Goal: Task Accomplishment & Management: Manage account settings

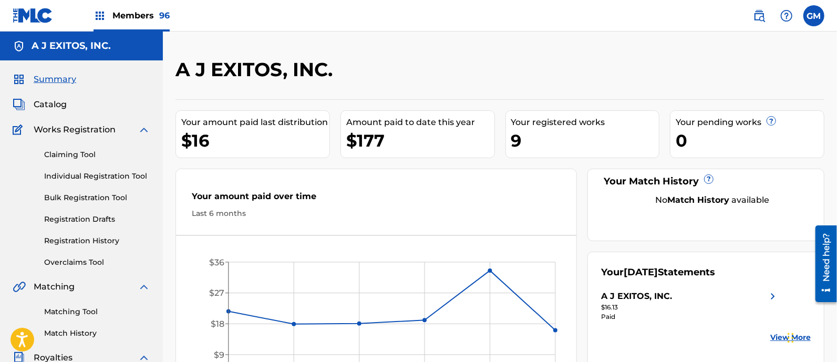
click at [131, 15] on span "Members 96" at bounding box center [140, 15] width 57 height 12
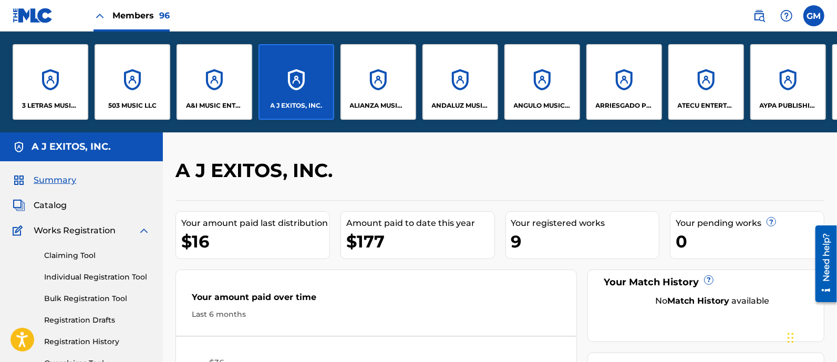
drag, startPoint x: 81, startPoint y: 132, endPoint x: 116, endPoint y: 132, distance: 34.7
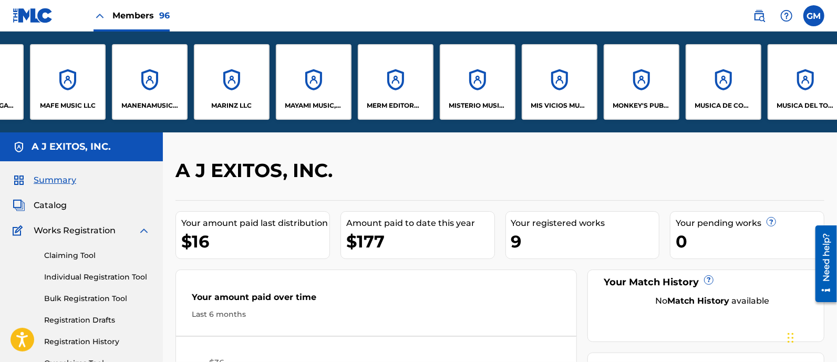
scroll to position [0, 5158]
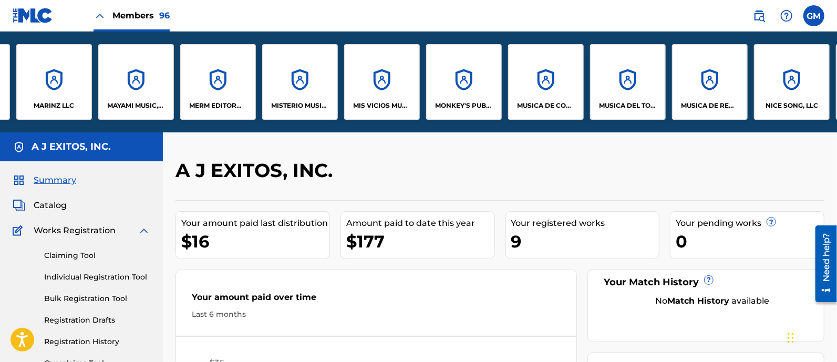
click at [551, 96] on div "MUSICA DE COVE, LLC" at bounding box center [546, 82] width 76 height 76
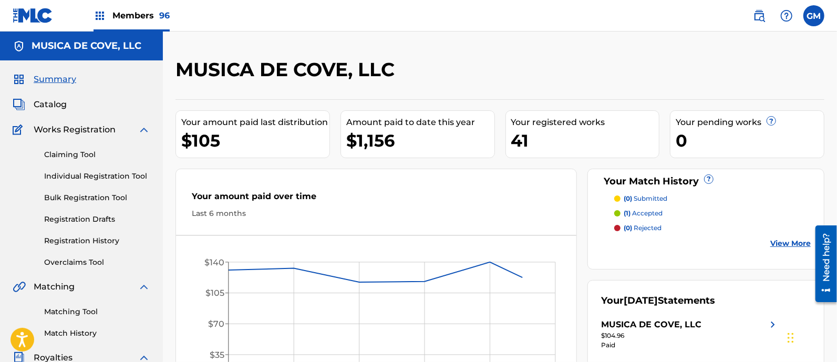
click at [48, 101] on span "Catalog" at bounding box center [50, 104] width 33 height 13
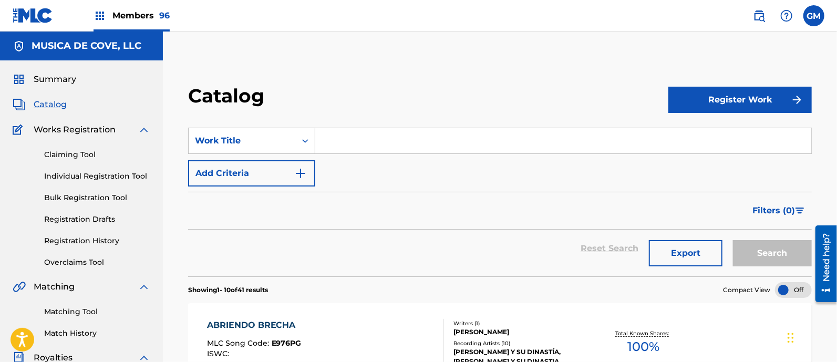
click at [351, 144] on input "Search Form" at bounding box center [563, 140] width 496 height 25
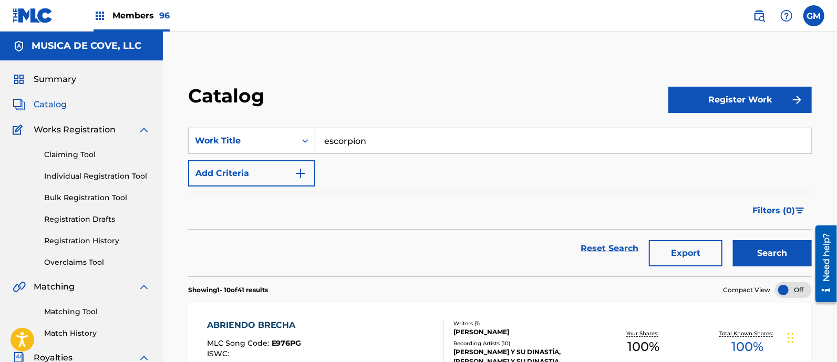
type input "escorpion"
click at [95, 237] on link "Registration History" at bounding box center [97, 240] width 106 height 11
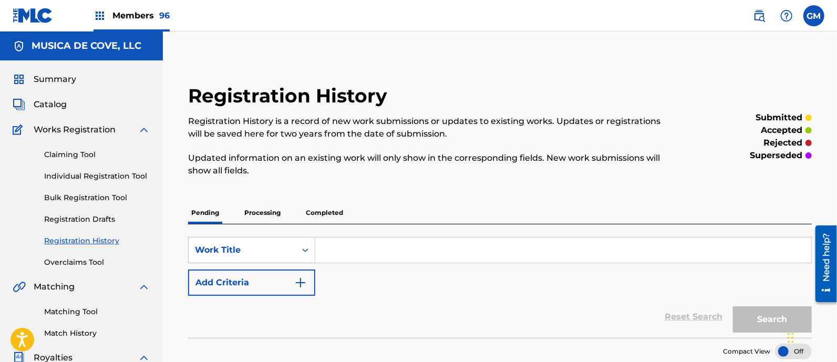
click at [259, 211] on p "Processing" at bounding box center [262, 213] width 43 height 22
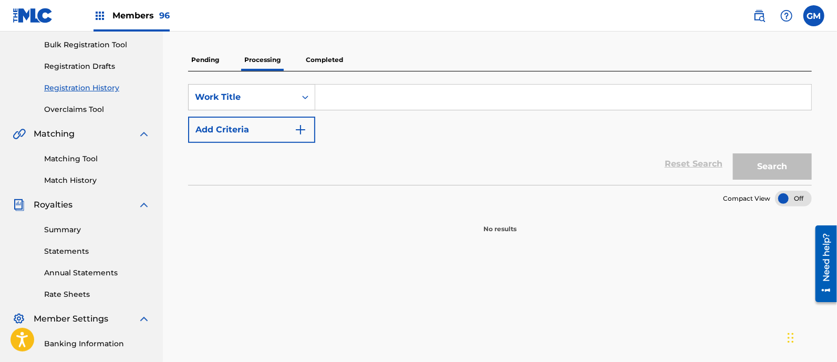
click at [326, 56] on p "Completed" at bounding box center [325, 60] width 44 height 22
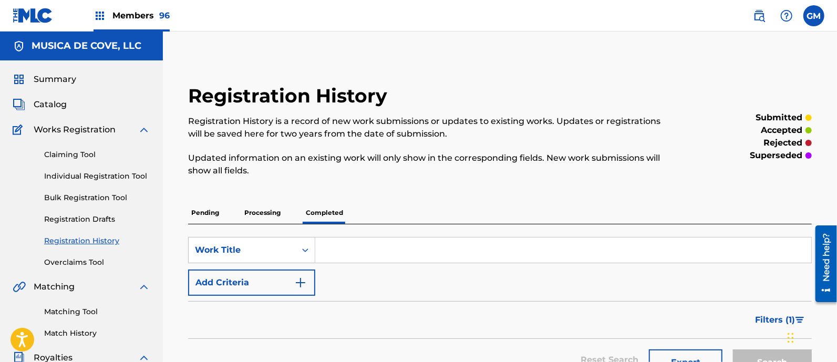
click at [769, 318] on span "Filters ( 1 )" at bounding box center [775, 320] width 40 height 13
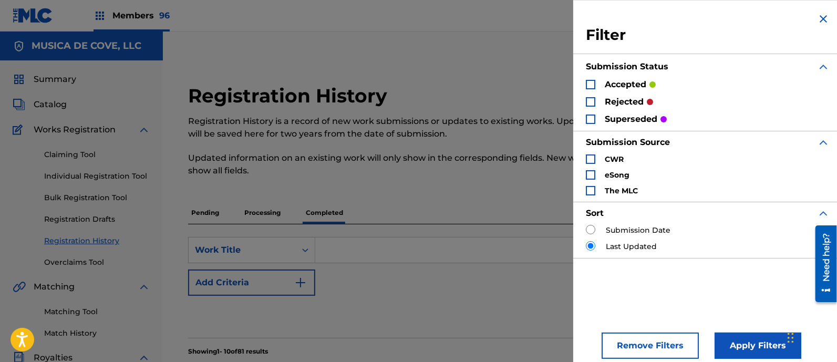
click at [589, 101] on div "Search Form" at bounding box center [590, 101] width 9 height 9
click at [591, 81] on div "Search Form" at bounding box center [590, 84] width 9 height 9
click at [589, 118] on div "Search Form" at bounding box center [590, 118] width 9 height 9
click at [743, 341] on button "Apply Filters" at bounding box center [757, 345] width 87 height 26
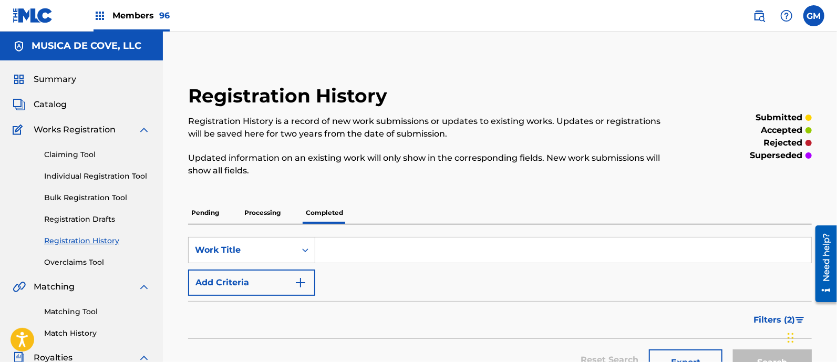
click at [401, 247] on input "Search Form" at bounding box center [563, 249] width 496 height 25
type input "escorpion"
click at [733, 349] on button "Search" at bounding box center [772, 362] width 79 height 26
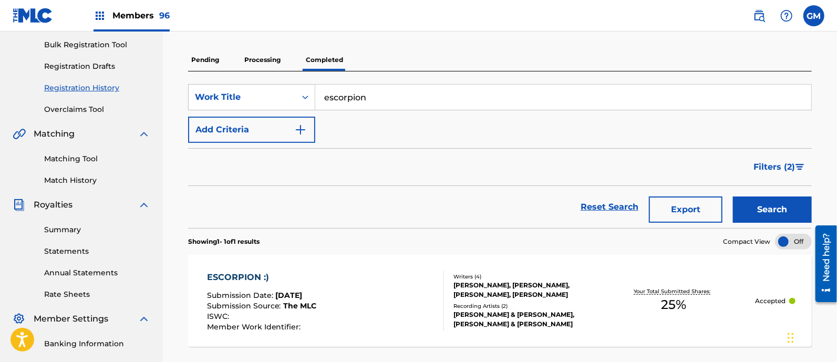
scroll to position [289, 0]
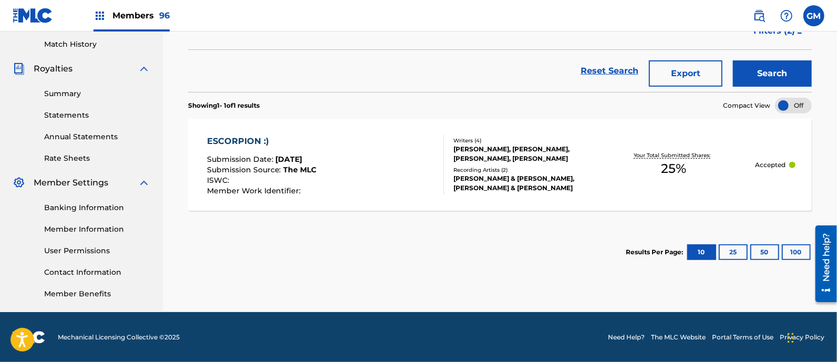
click at [285, 166] on span "The MLC" at bounding box center [300, 169] width 33 height 9
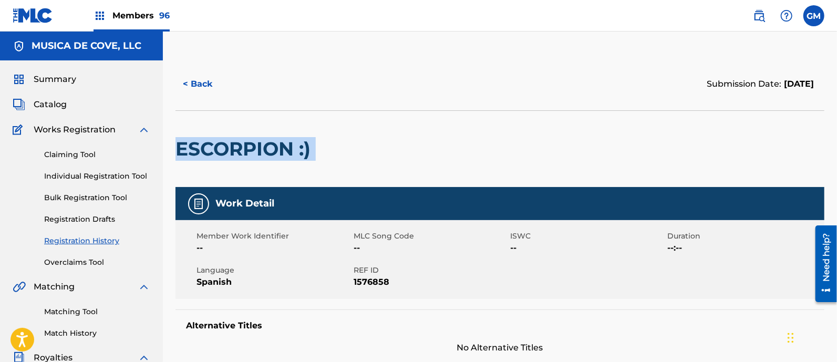
drag, startPoint x: 318, startPoint y: 148, endPoint x: 176, endPoint y: 154, distance: 141.4
click at [176, 154] on div "ESCORPION :)" at bounding box center [499, 148] width 649 height 77
copy div "ESCORPION :)"
click at [758, 17] on img at bounding box center [759, 15] width 13 height 13
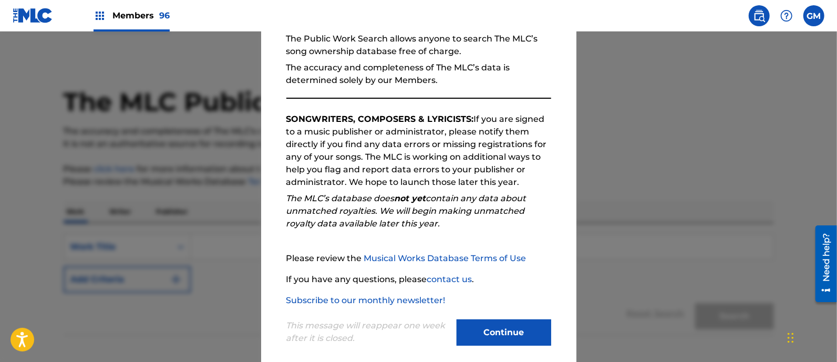
scroll to position [118, 0]
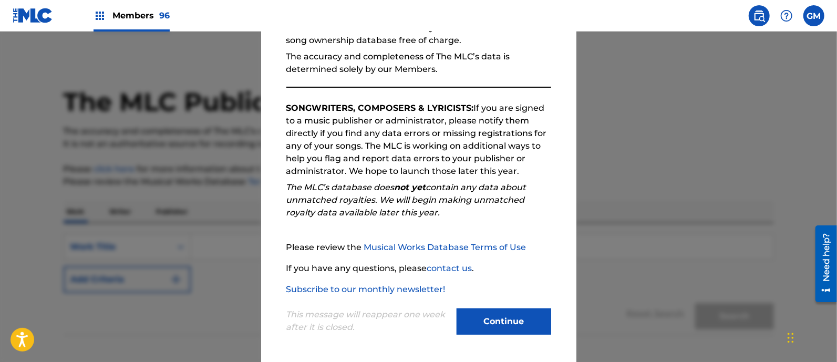
click at [499, 319] on button "Continue" at bounding box center [503, 321] width 95 height 26
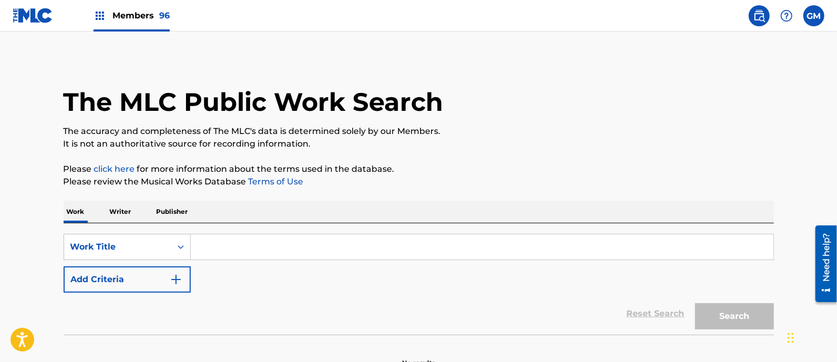
click at [233, 247] on input "Search Form" at bounding box center [482, 246] width 582 height 25
paste input "ESCORPION :)"
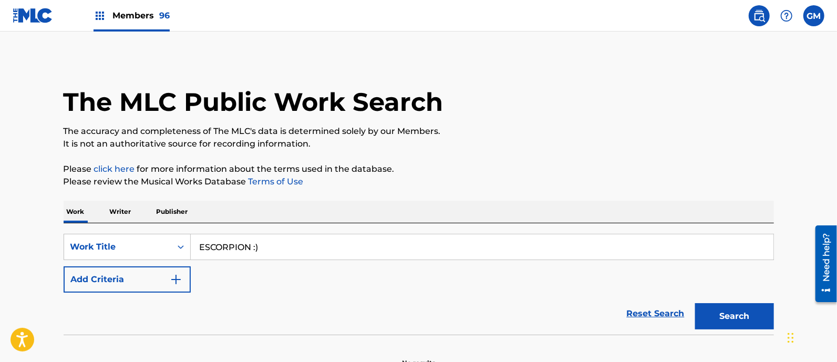
type input "ESCORPION :)"
click at [704, 308] on button "Search" at bounding box center [734, 316] width 79 height 26
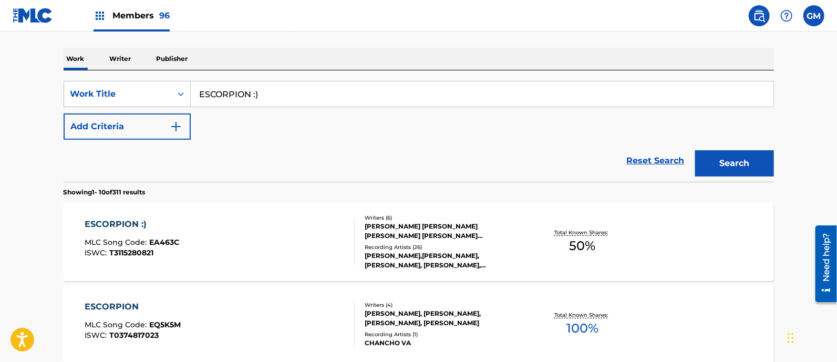
click at [399, 224] on div "[PERSON_NAME] [PERSON_NAME] [PERSON_NAME] [PERSON_NAME] [PERSON_NAME], [PERSON_…" at bounding box center [443, 231] width 159 height 19
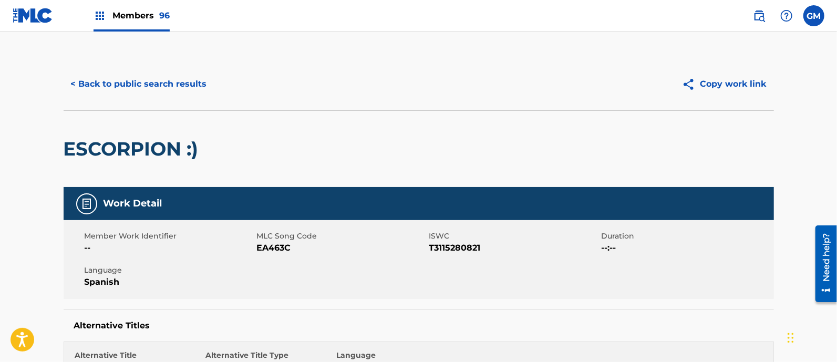
click at [147, 18] on span "Members 96" at bounding box center [140, 15] width 57 height 12
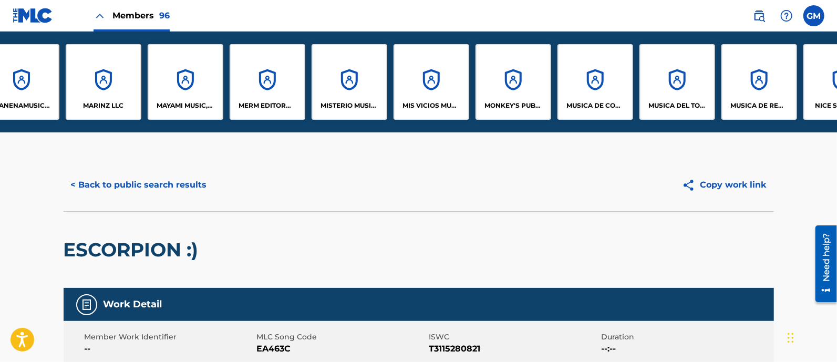
scroll to position [0, 5113]
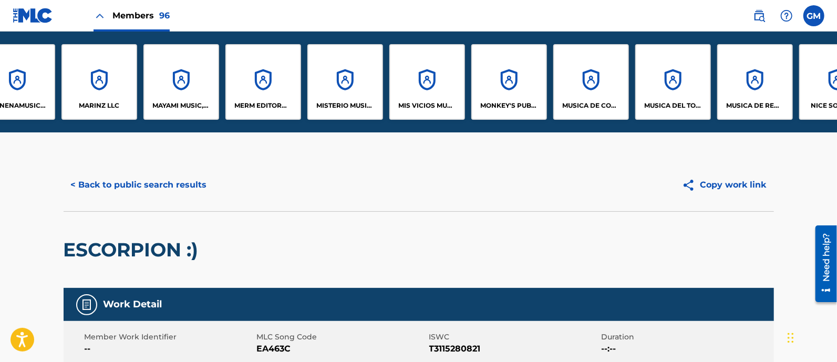
click at [596, 88] on div "MUSICA DE COVE, LLC" at bounding box center [591, 82] width 76 height 76
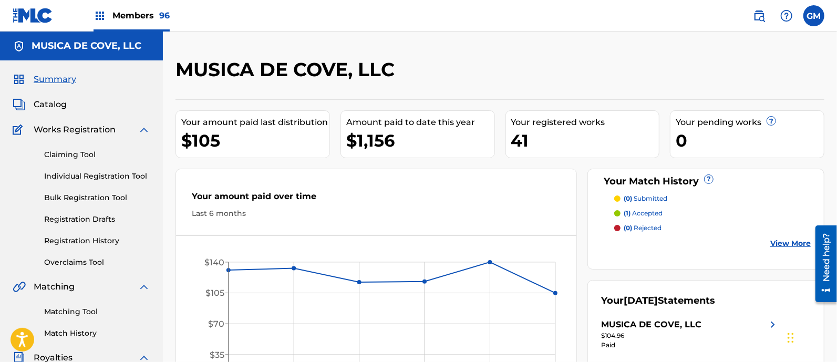
click at [61, 104] on span "Catalog" at bounding box center [50, 104] width 33 height 13
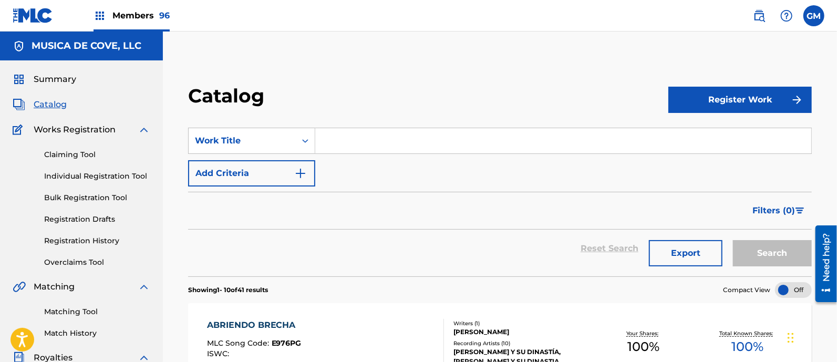
click at [358, 136] on input "Search Form" at bounding box center [563, 140] width 496 height 25
paste input "ESCORPION :)"
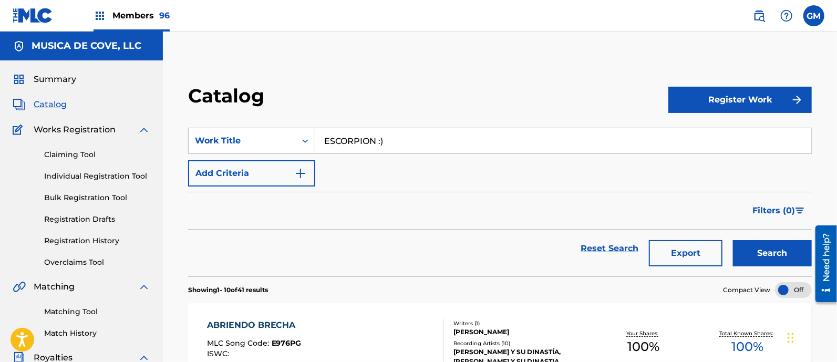
type input "ESCORPION :)"
click at [769, 248] on button "Search" at bounding box center [772, 253] width 79 height 26
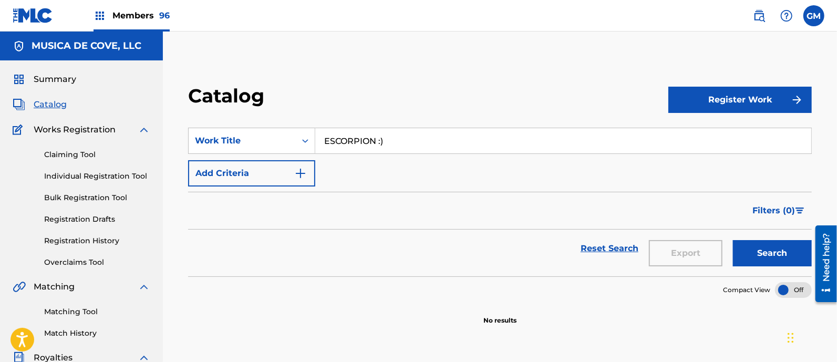
scroll to position [153, 0]
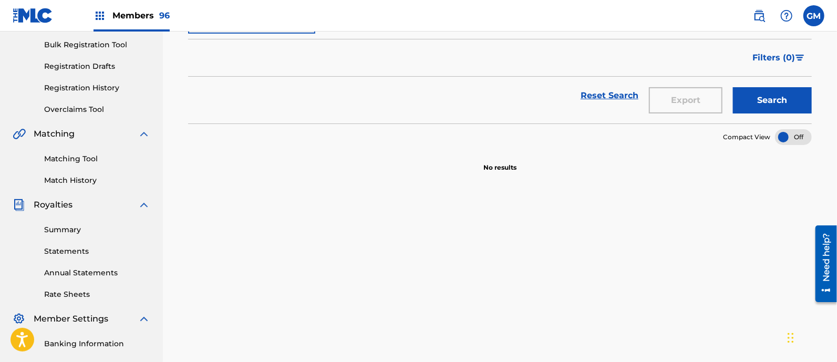
click at [90, 156] on link "Matching Tool" at bounding box center [97, 158] width 106 height 11
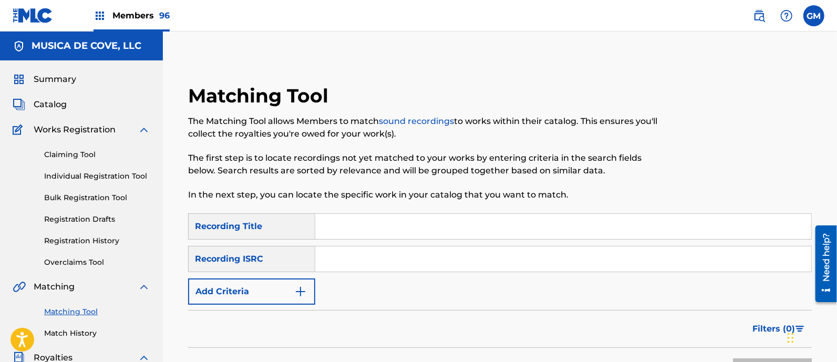
click at [349, 227] on input "Search Form" at bounding box center [563, 226] width 496 height 25
paste input "ESCORPION :)"
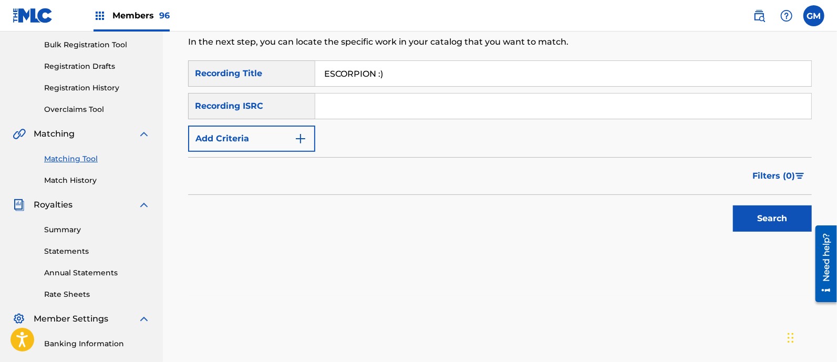
type input "ESCORPION :)"
click at [760, 218] on button "Search" at bounding box center [772, 218] width 79 height 26
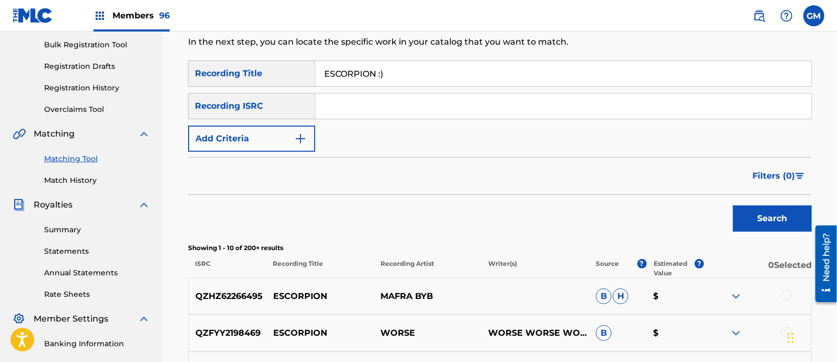
scroll to position [306, 0]
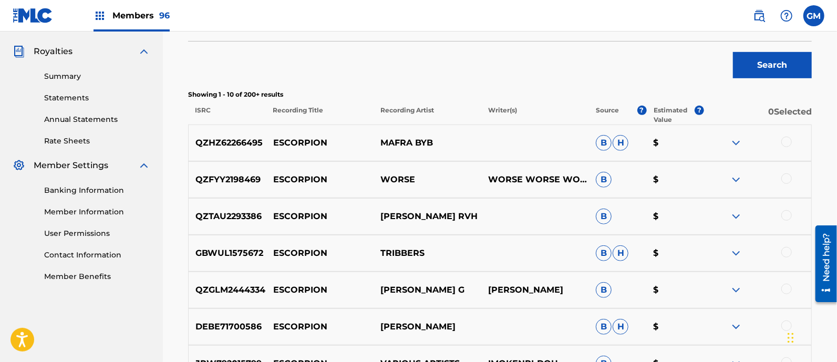
click at [783, 140] on div at bounding box center [786, 142] width 11 height 11
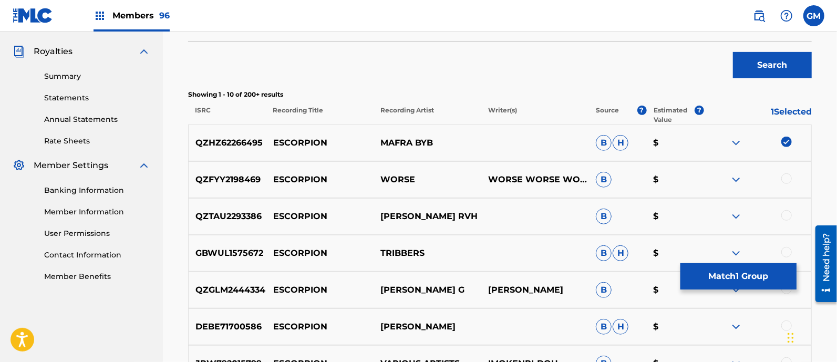
click at [733, 272] on button "Match 1 Group" at bounding box center [738, 276] width 116 height 26
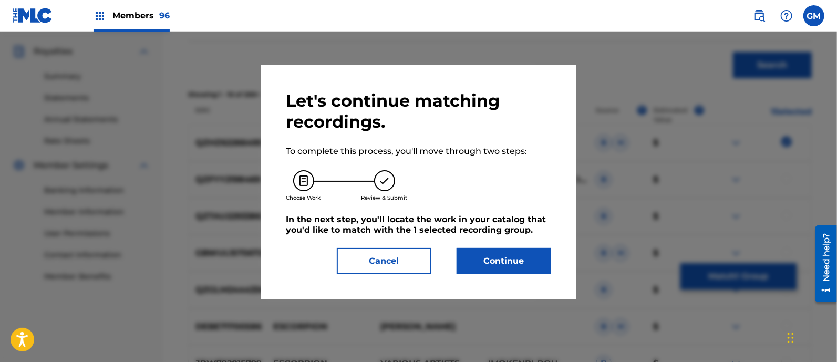
click at [509, 260] on button "Continue" at bounding box center [503, 261] width 95 height 26
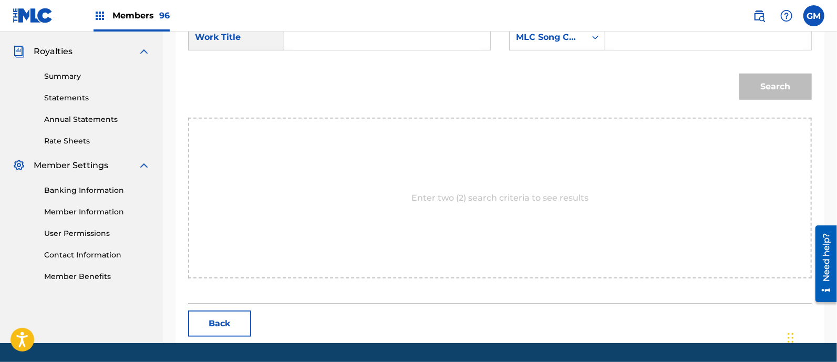
scroll to position [153, 0]
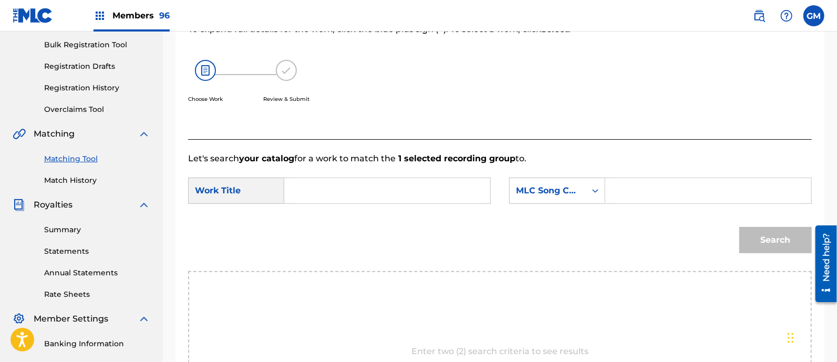
click at [336, 195] on input "Search Form" at bounding box center [387, 190] width 188 height 25
paste input "ESCORPION :)"
type input "ESCORPION :)"
click at [636, 192] on input "Search Form" at bounding box center [708, 190] width 188 height 25
paste input "EA463C"
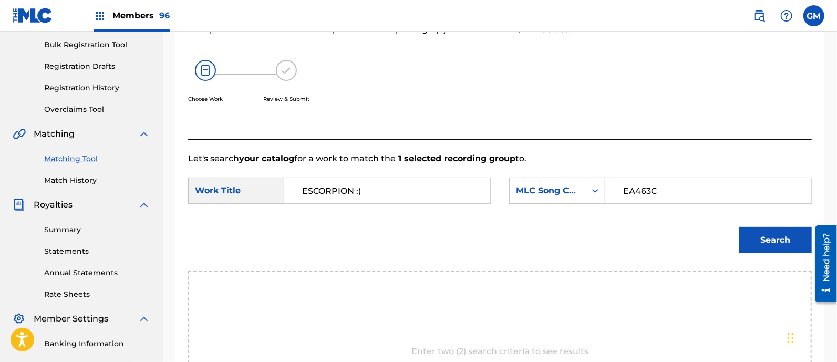
type input "EA463C"
click at [756, 237] on button "Search" at bounding box center [775, 240] width 72 height 26
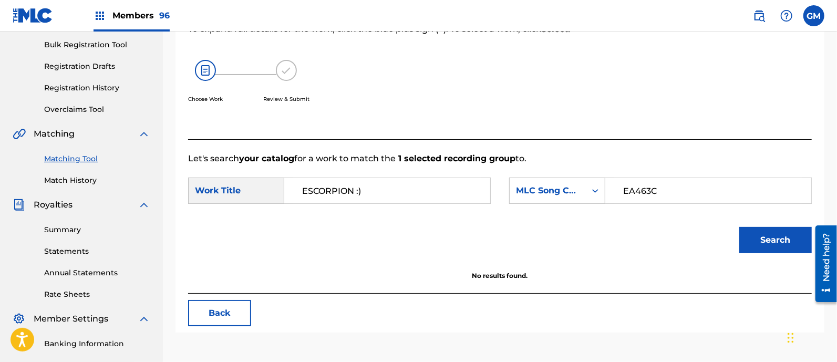
scroll to position [0, 0]
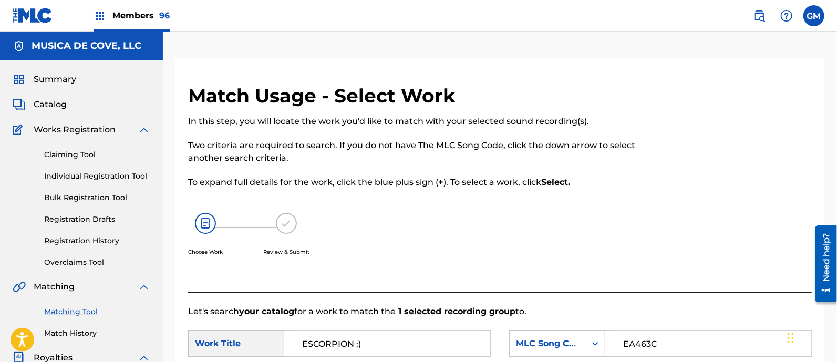
click at [93, 237] on link "Registration History" at bounding box center [97, 240] width 106 height 11
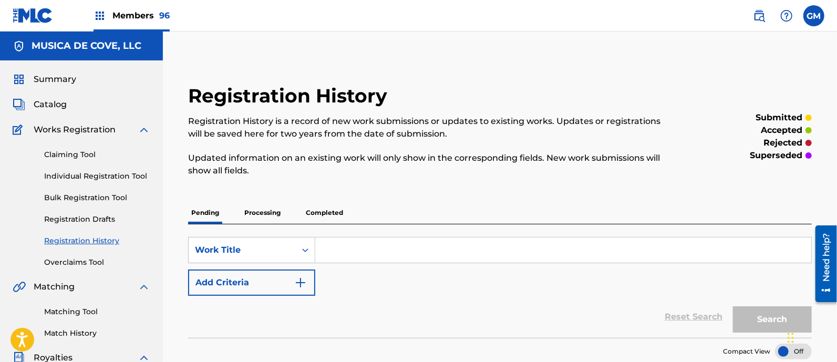
click at [329, 212] on p "Completed" at bounding box center [325, 213] width 44 height 22
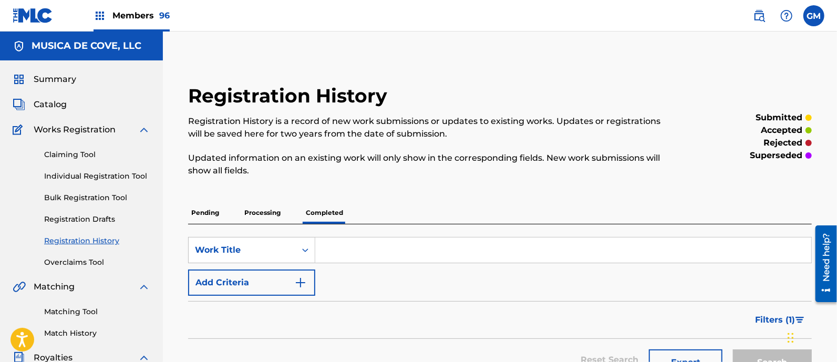
click at [359, 256] on input "Search Form" at bounding box center [563, 249] width 496 height 25
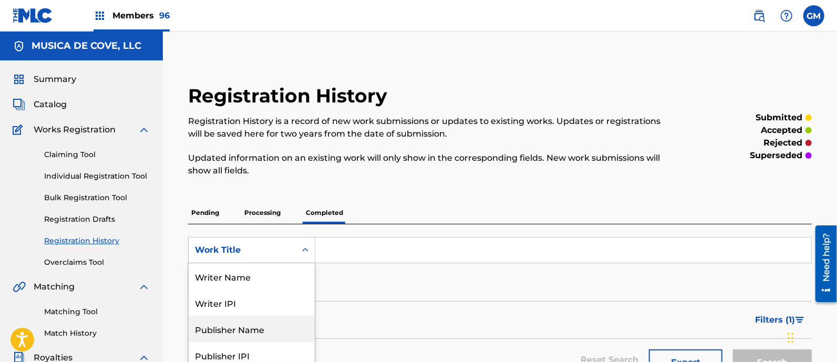
click at [302, 251] on div "8 results available. Use Up and Down to choose options, press Enter to select t…" at bounding box center [251, 250] width 127 height 26
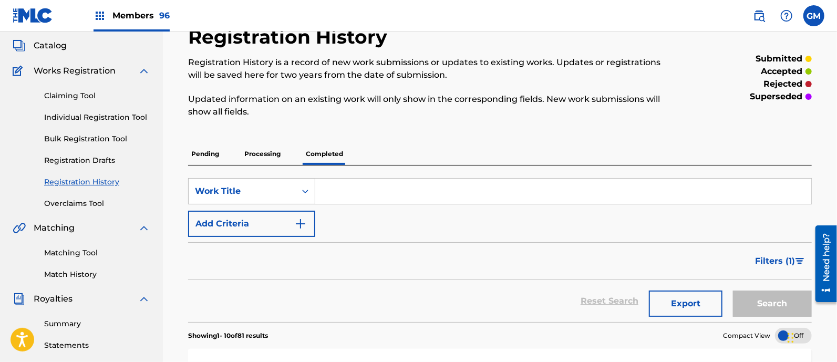
click at [347, 190] on input "Search Form" at bounding box center [563, 191] width 496 height 25
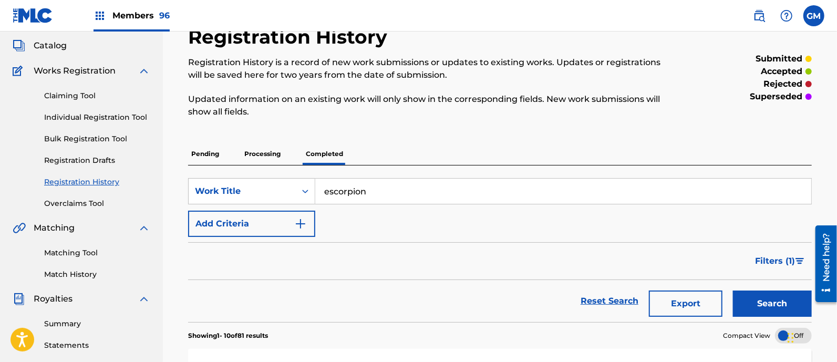
type input "escorpion"
click at [733, 290] on button "Search" at bounding box center [772, 303] width 79 height 26
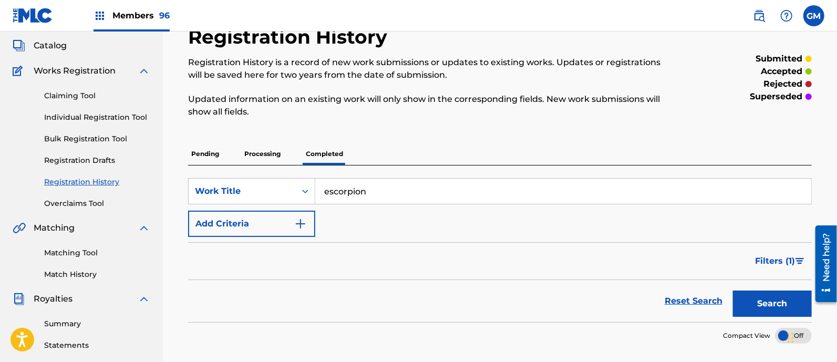
scroll to position [212, 0]
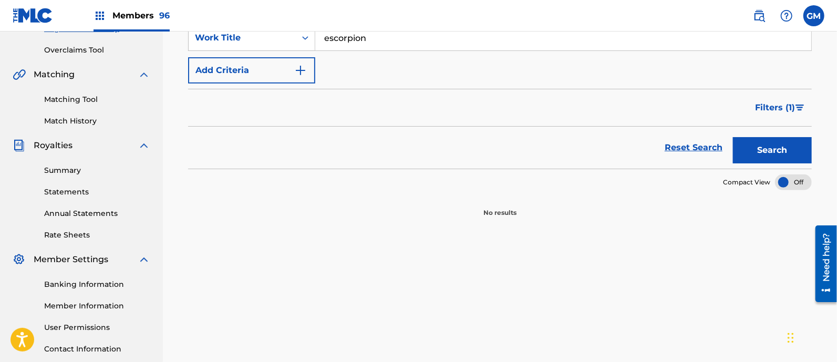
click at [749, 147] on button "Search" at bounding box center [772, 150] width 79 height 26
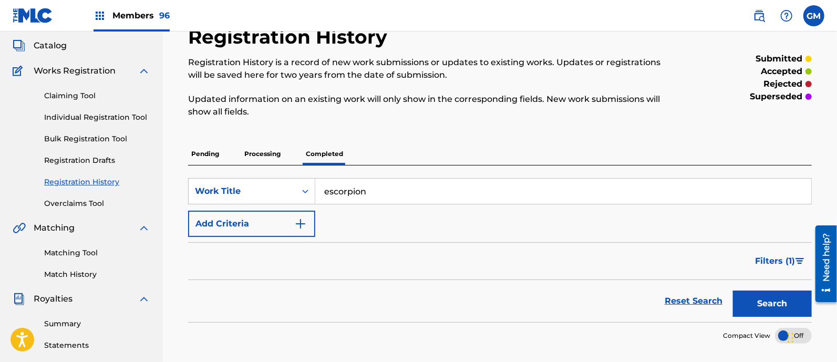
click at [773, 255] on span "Filters ( 1 )" at bounding box center [775, 261] width 40 height 13
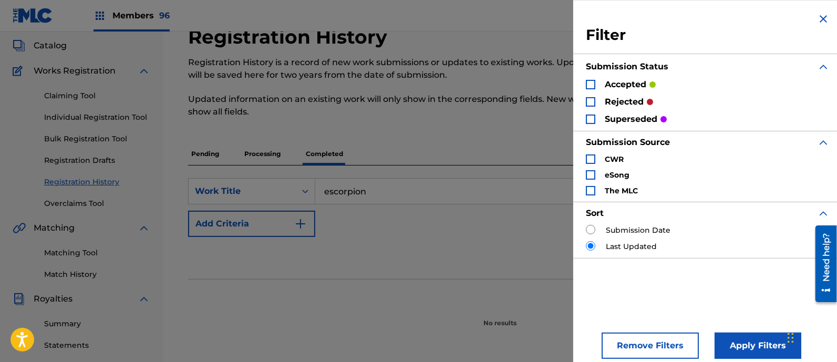
click at [590, 102] on div "Search Form" at bounding box center [590, 101] width 9 height 9
click at [590, 78] on div "accepted" at bounding box center [621, 84] width 70 height 12
click at [592, 82] on div "Search Form" at bounding box center [590, 84] width 9 height 9
click at [592, 121] on div "Search Form" at bounding box center [590, 118] width 9 height 9
click at [744, 343] on button "Apply Filters" at bounding box center [757, 345] width 87 height 26
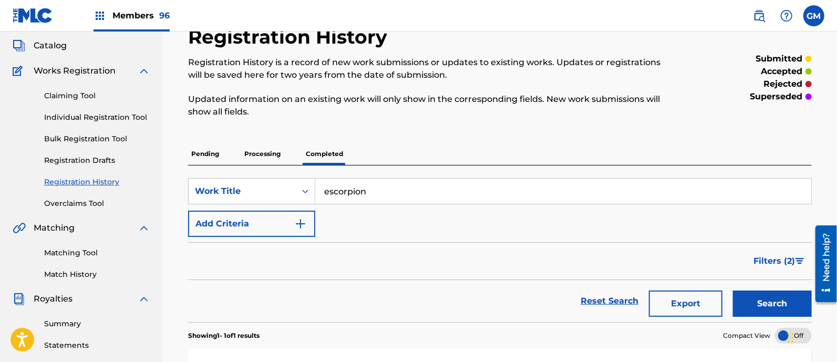
scroll to position [212, 0]
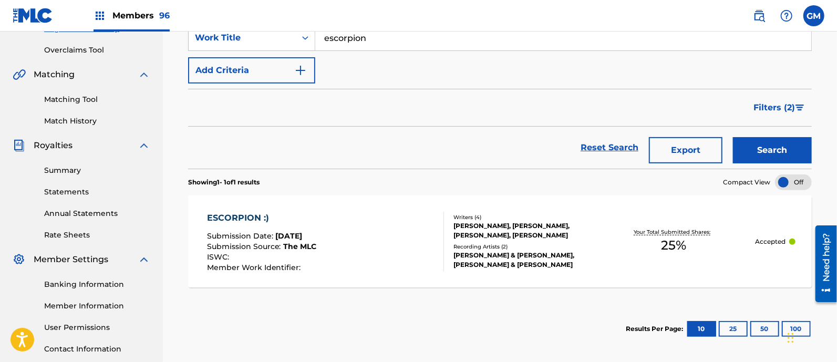
click at [395, 239] on div "ESCORPION :) Submission Date : [DATE] Submission Source : The MLC ISWC : Member…" at bounding box center [325, 242] width 237 height 60
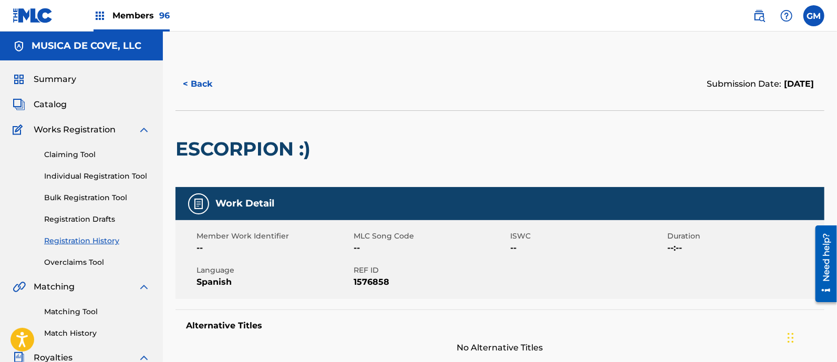
click at [201, 78] on button "< Back" at bounding box center [206, 84] width 63 height 26
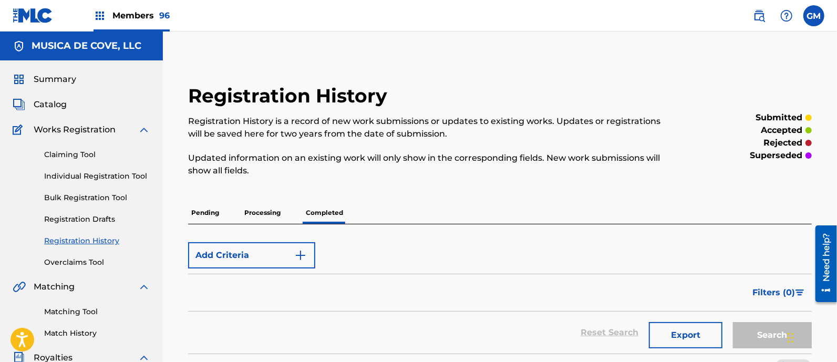
scroll to position [212, 0]
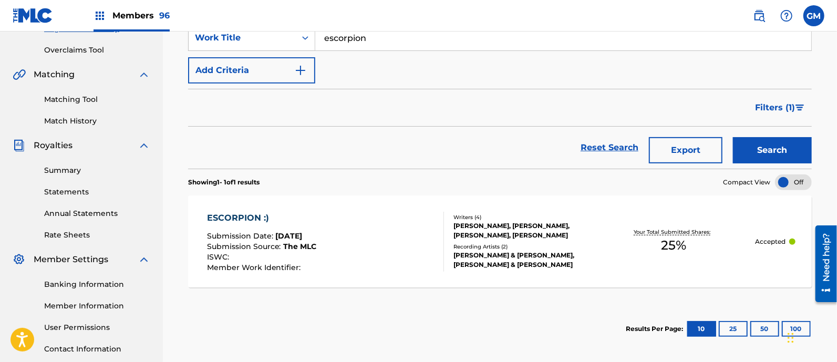
click at [273, 214] on div "ESCORPION :)" at bounding box center [262, 218] width 110 height 13
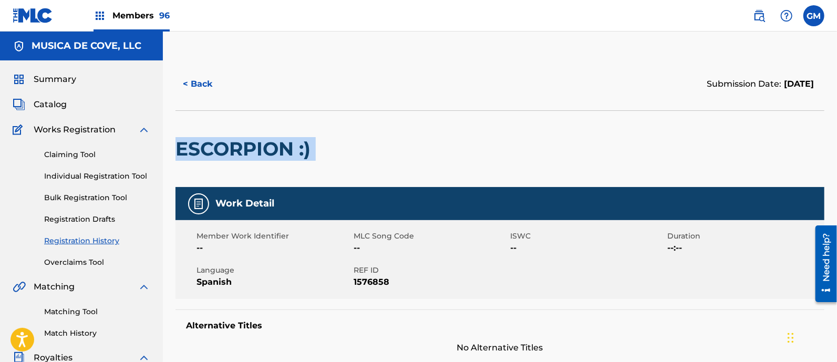
drag, startPoint x: 322, startPoint y: 145, endPoint x: 175, endPoint y: 143, distance: 147.6
click at [175, 143] on div "ESCORPION :)" at bounding box center [499, 148] width 649 height 77
copy div "ESCORPION :)"
click at [758, 14] on img at bounding box center [759, 15] width 13 height 13
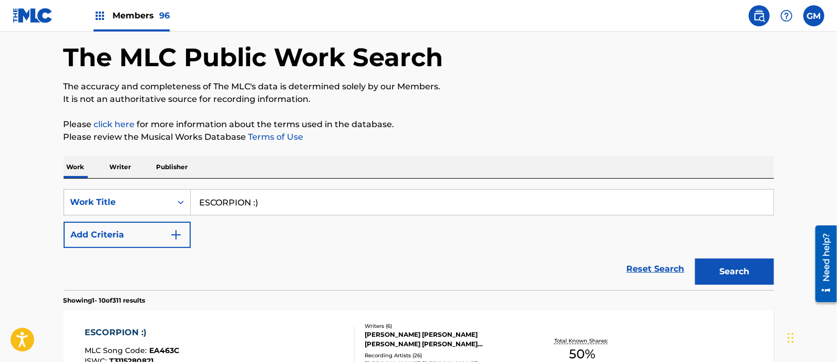
scroll to position [153, 0]
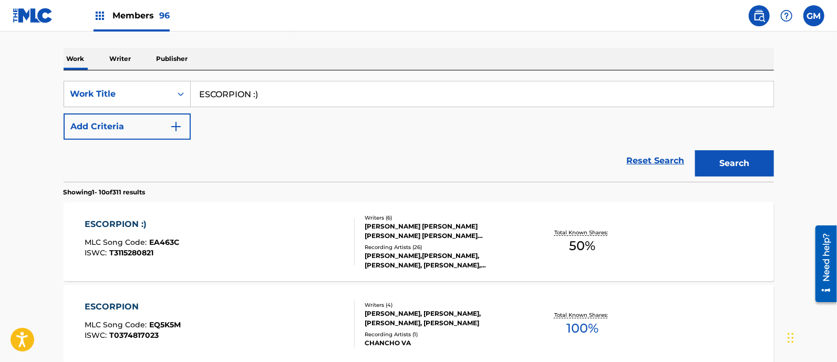
click at [209, 232] on div "ESCORPION :) MLC Song Code : EA463C ISWC : T3115280821" at bounding box center [220, 241] width 270 height 47
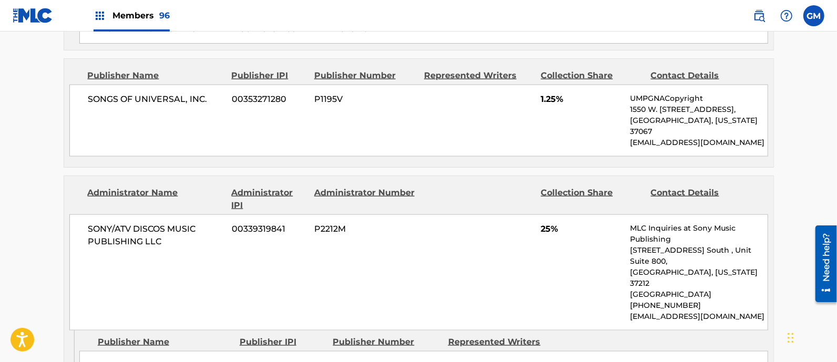
scroll to position [919, 0]
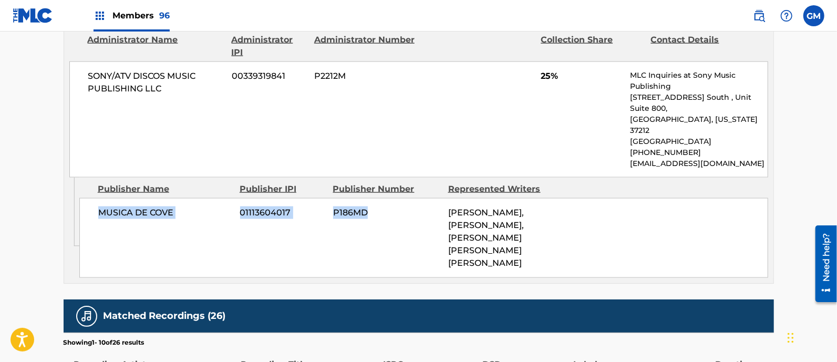
drag, startPoint x: 97, startPoint y: 169, endPoint x: 372, endPoint y: 171, distance: 275.2
click at [372, 198] on div "MUSICA DE COVE 01113604017 P186MD [PERSON_NAME], [PERSON_NAME], [PERSON_NAME], …" at bounding box center [423, 238] width 689 height 80
copy div "MUSICA DE COVE 01113604017 P186MD"
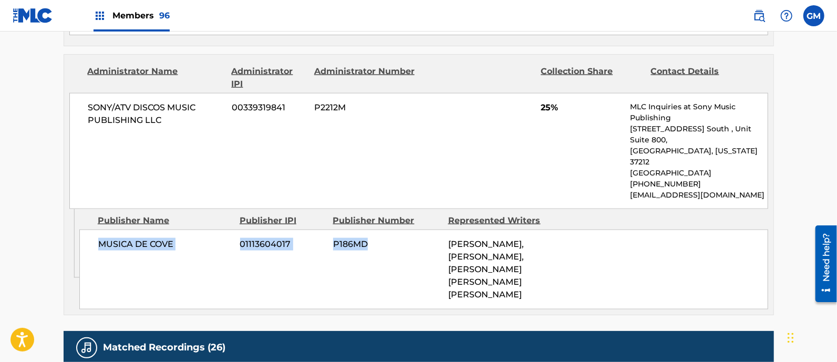
scroll to position [804, 0]
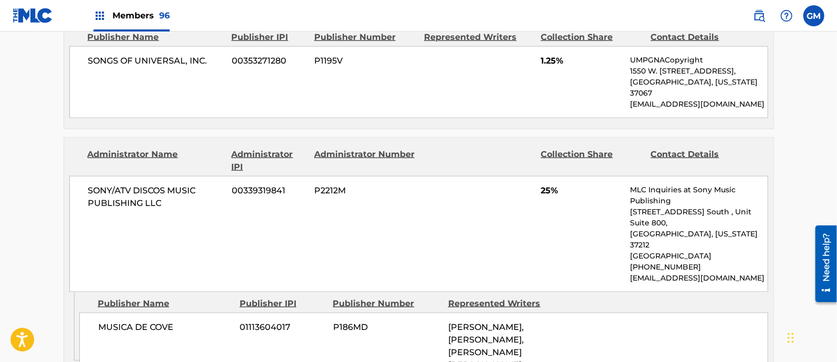
click at [362, 194] on div "SONY/ATV DISCOS MUSIC PUBLISHING LLC 00339319841 P2212M 25% MLC Inquiries at So…" at bounding box center [418, 234] width 699 height 116
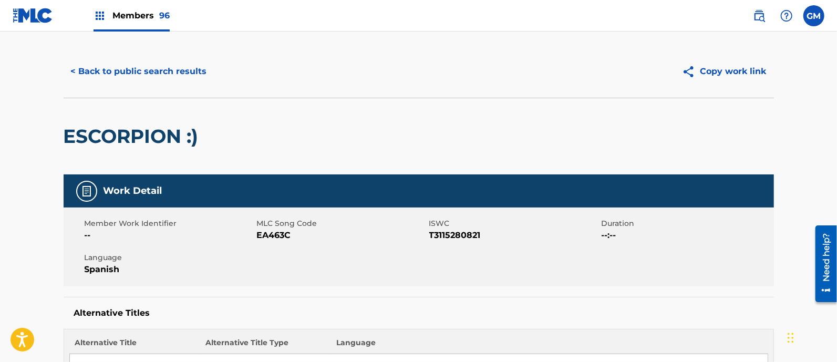
scroll to position [0, 0]
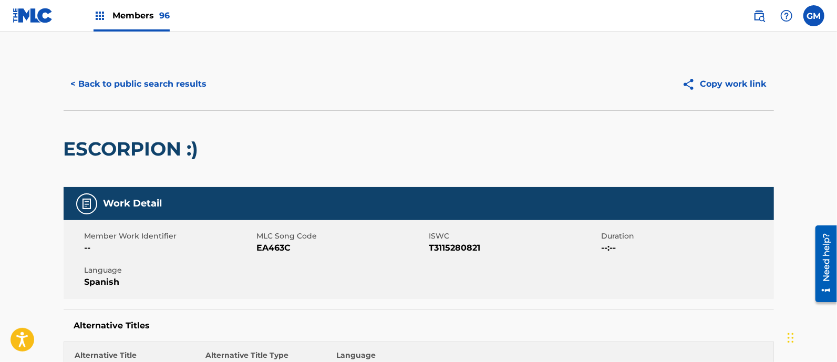
click at [145, 18] on span "Members 96" at bounding box center [140, 15] width 57 height 12
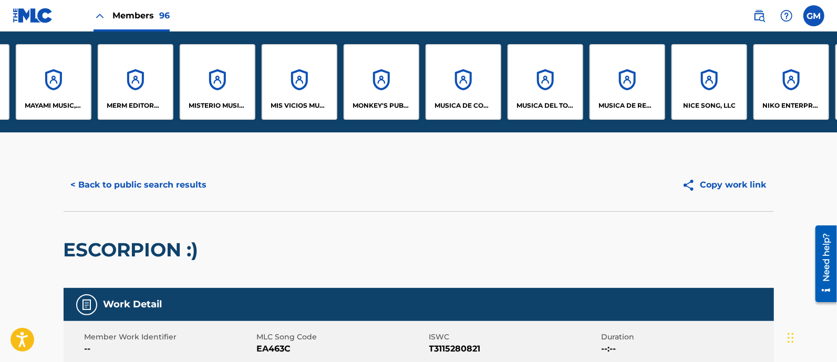
scroll to position [0, 5249]
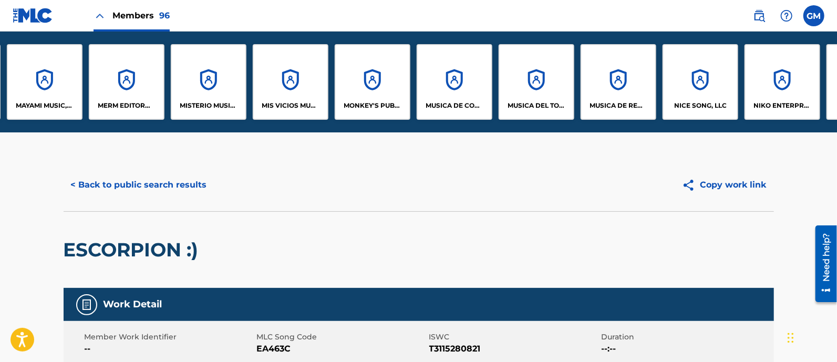
click at [462, 92] on div "MUSICA DE COVE, LLC" at bounding box center [454, 82] width 76 height 76
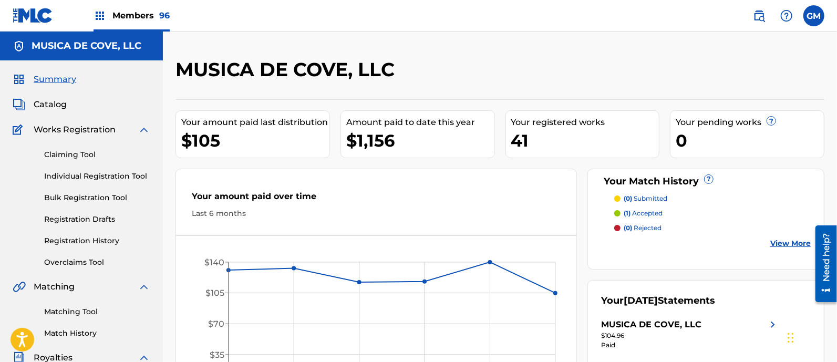
click at [84, 237] on link "Registration History" at bounding box center [97, 240] width 106 height 11
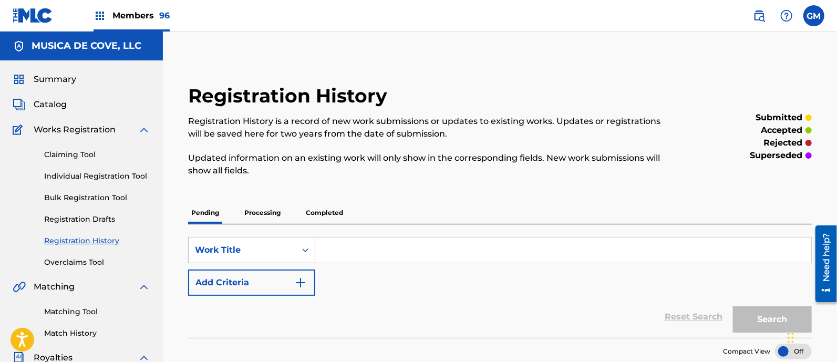
click at [328, 211] on p "Completed" at bounding box center [325, 213] width 44 height 22
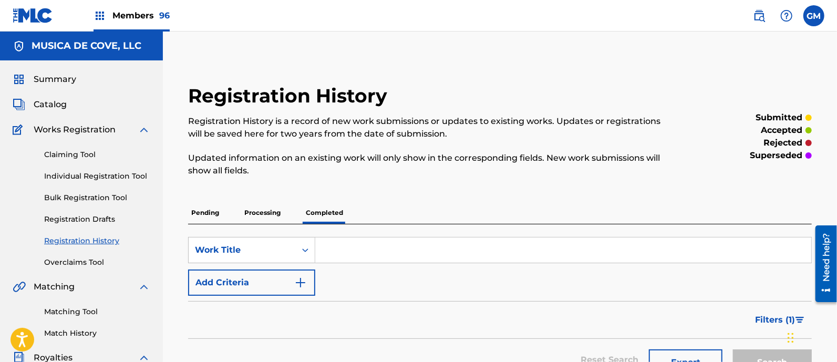
scroll to position [153, 0]
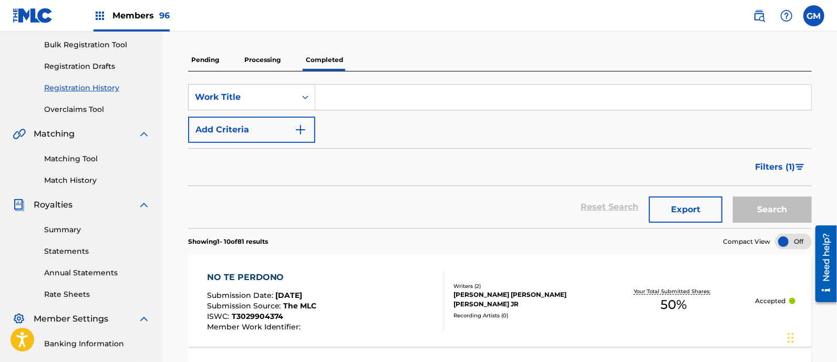
click at [762, 164] on span "Filters ( 1 )" at bounding box center [775, 167] width 40 height 13
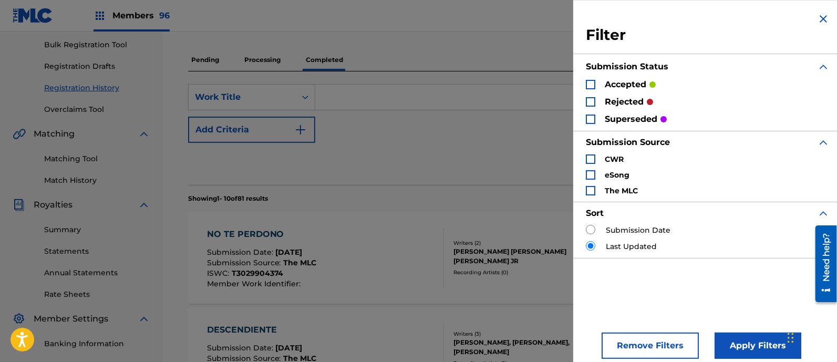
click at [595, 101] on div "Search Form" at bounding box center [590, 101] width 9 height 9
click at [593, 85] on div "Search Form" at bounding box center [590, 84] width 9 height 9
click at [593, 120] on div "Search Form" at bounding box center [590, 118] width 9 height 9
click at [741, 346] on button "Apply Filters" at bounding box center [757, 345] width 87 height 26
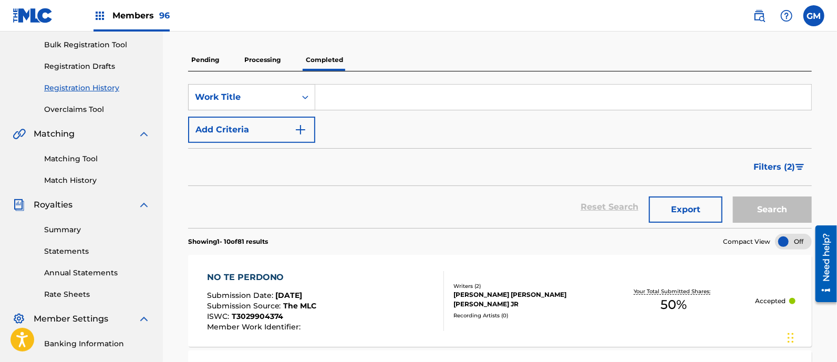
click at [414, 96] on input "Search Form" at bounding box center [563, 97] width 496 height 25
type input "ESCORPION :)"
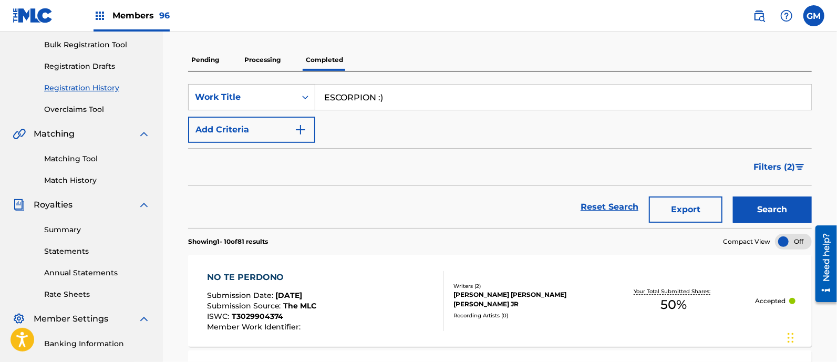
click at [764, 216] on button "Search" at bounding box center [772, 209] width 79 height 26
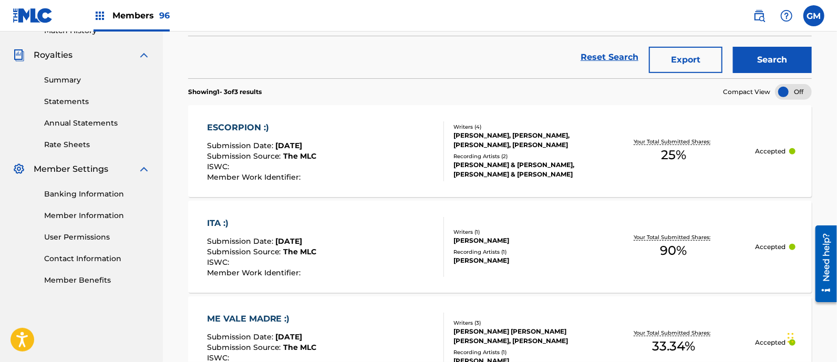
scroll to position [306, 0]
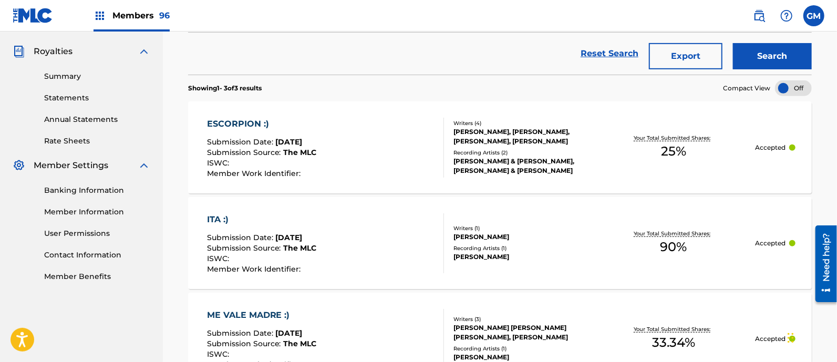
click at [395, 140] on div "ESCORPION :) Submission Date : [DATE] Submission Source : The MLC ISWC : Member…" at bounding box center [325, 148] width 237 height 60
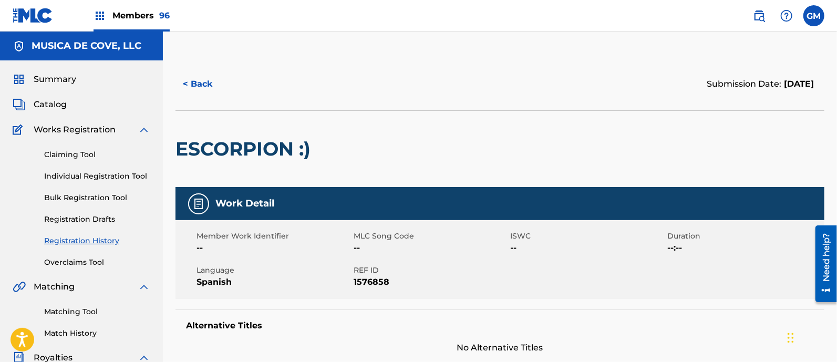
click at [200, 80] on button "< Back" at bounding box center [206, 84] width 63 height 26
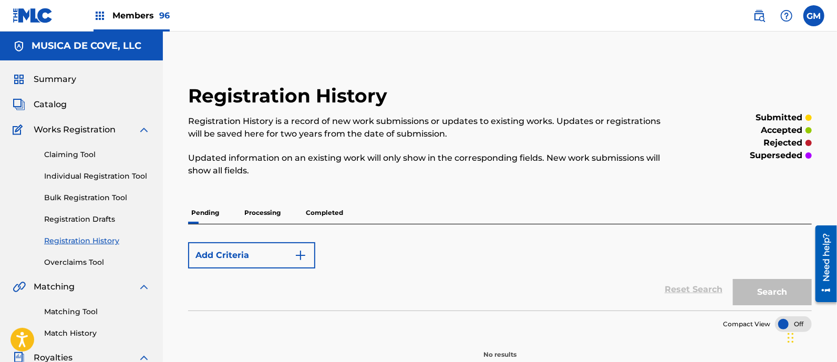
scroll to position [289, 0]
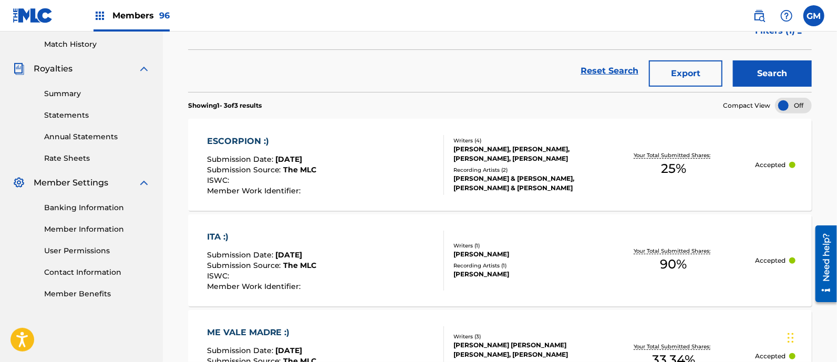
click at [760, 14] on img at bounding box center [759, 15] width 13 height 13
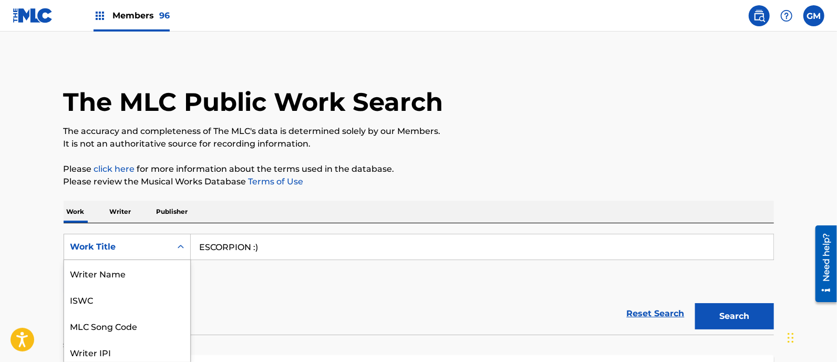
click at [181, 248] on div "8 results available. Use Up and Down to choose options, press Enter to select t…" at bounding box center [127, 247] width 127 height 26
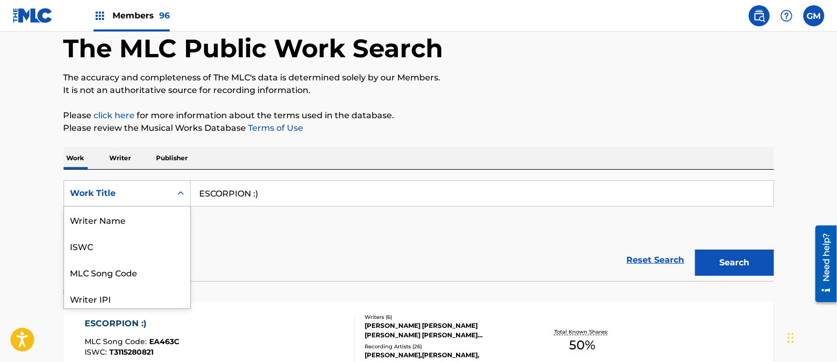
scroll to position [52, 0]
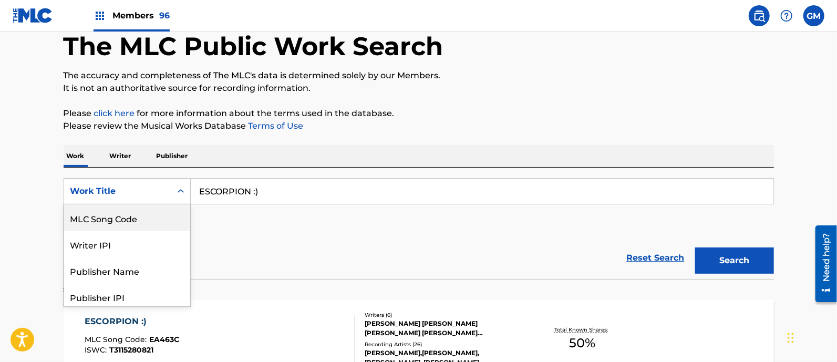
click at [148, 210] on div "MLC Song Code" at bounding box center [127, 218] width 126 height 26
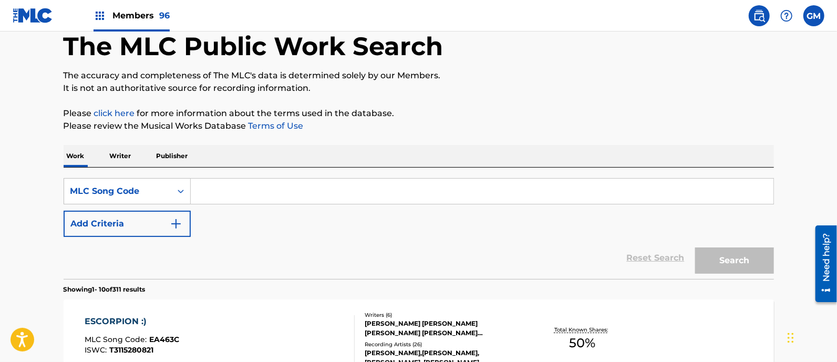
click at [287, 193] on input "Search Form" at bounding box center [482, 191] width 582 height 25
paste input "BB3SWF"
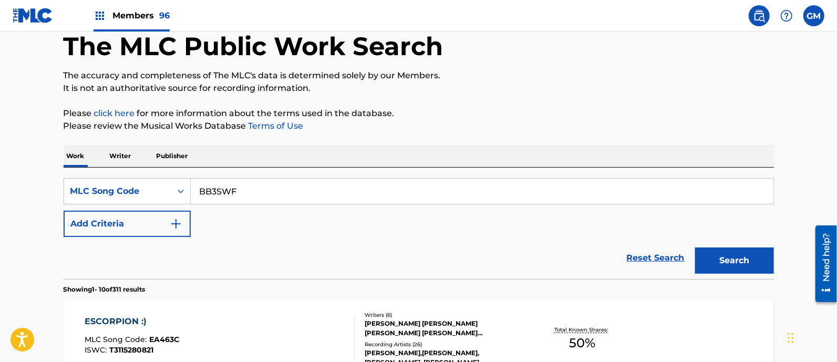
type input "BB3SWF"
click at [726, 258] on button "Search" at bounding box center [734, 260] width 79 height 26
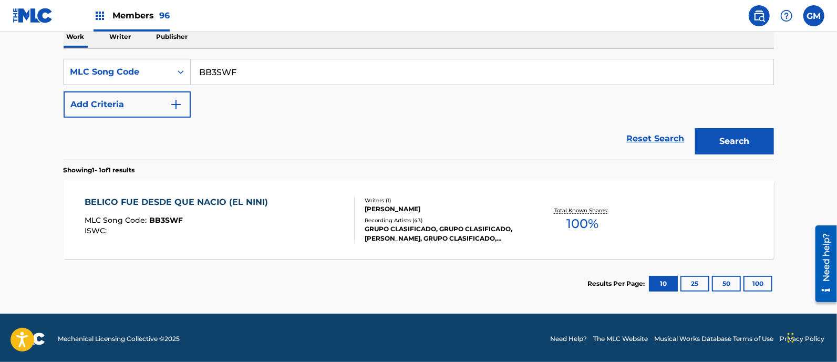
scroll to position [176, 0]
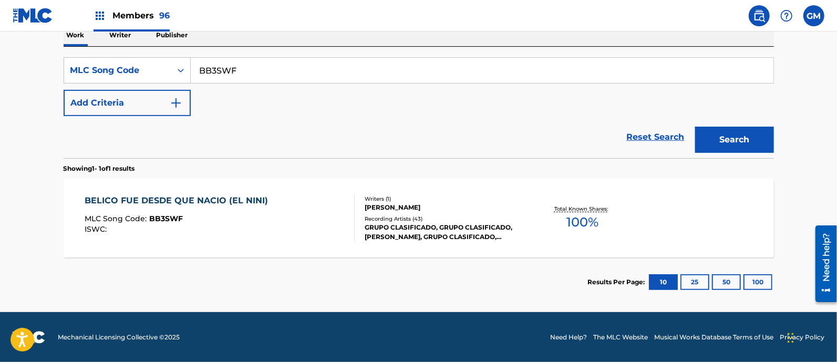
click at [276, 220] on div "BELICO FUE DESDE QUE NACIO (EL NINI) MLC Song Code : BB3SWF ISWC :" at bounding box center [220, 217] width 270 height 47
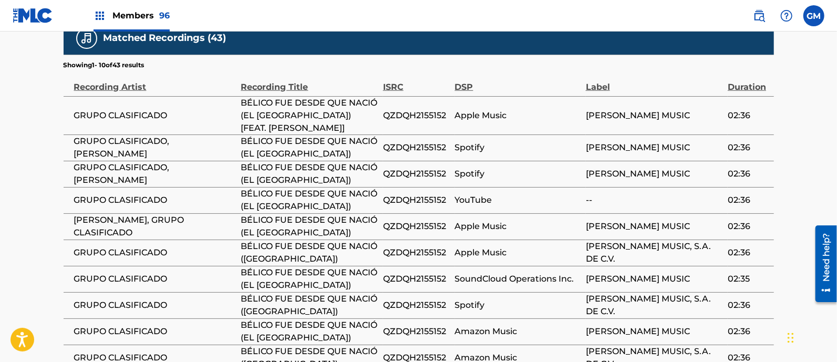
scroll to position [717, 0]
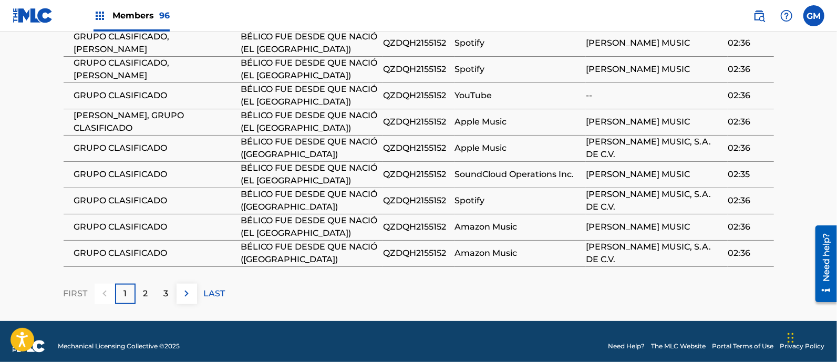
click at [138, 284] on div "2" at bounding box center [145, 294] width 20 height 20
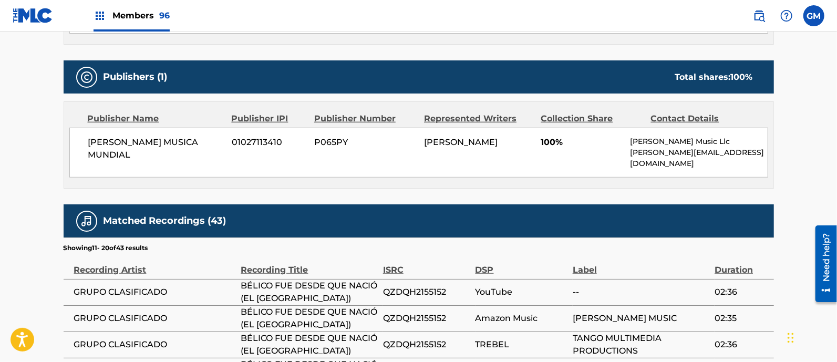
scroll to position [705, 0]
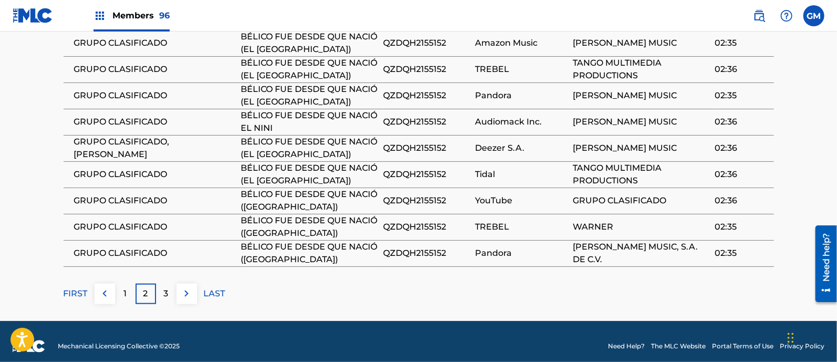
click at [161, 284] on div "3" at bounding box center [166, 294] width 20 height 20
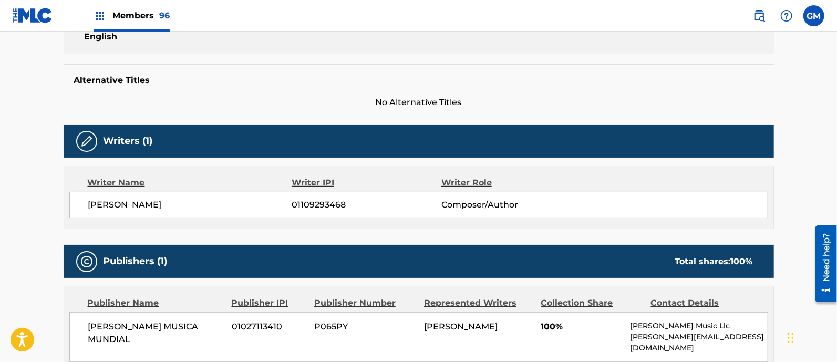
scroll to position [399, 0]
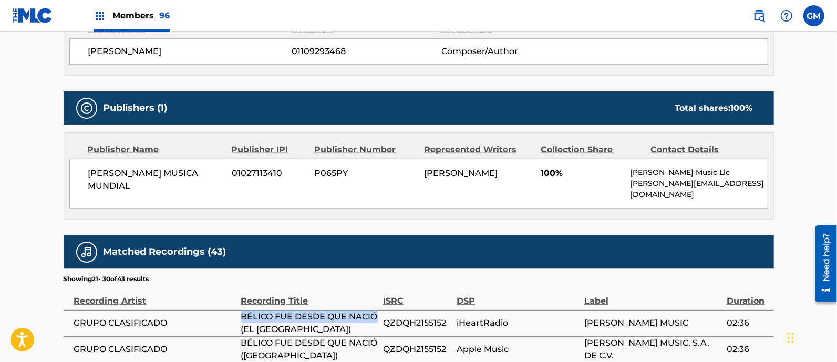
drag, startPoint x: 241, startPoint y: 309, endPoint x: 270, endPoint y: 318, distance: 30.6
click at [270, 318] on span "BÉLICO FUE DESDE QUE NACIÓ (EL [GEOGRAPHIC_DATA])" at bounding box center [309, 322] width 137 height 25
copy span "BÉLICO FUE DESDE QUE NACIÓ"
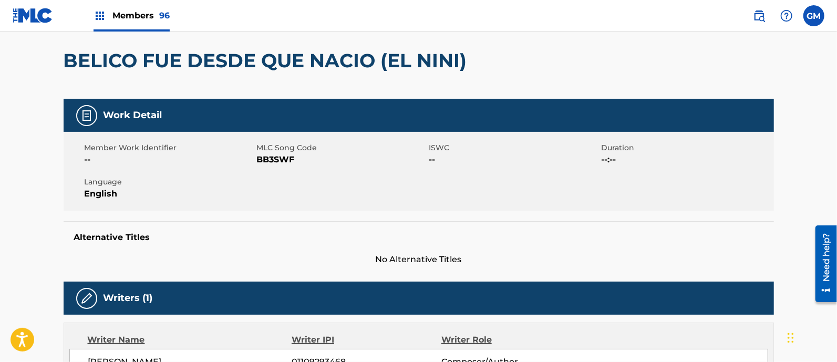
scroll to position [0, 0]
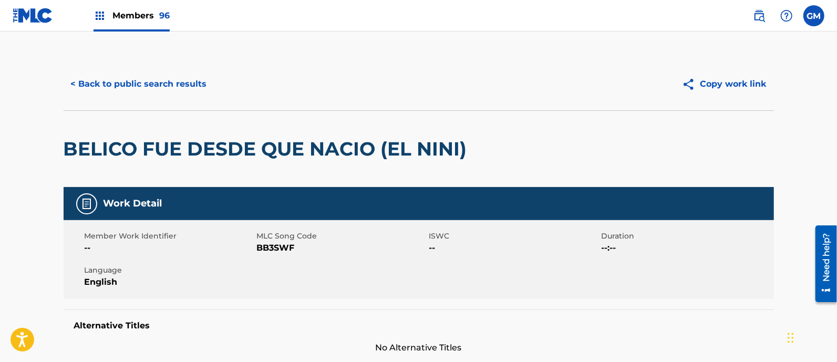
click at [138, 17] on span "Members 96" at bounding box center [140, 15] width 57 height 12
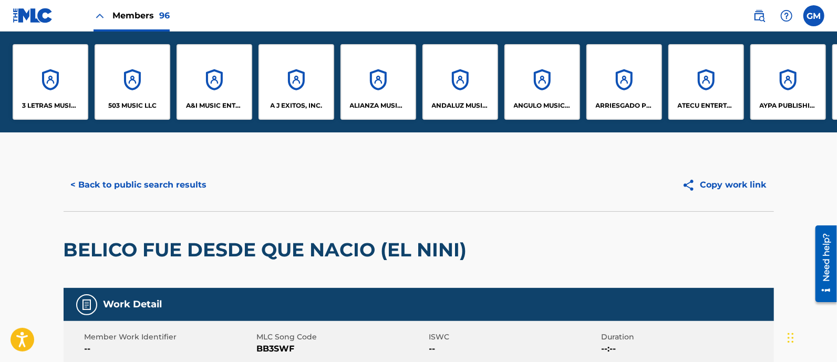
click at [307, 206] on div "< Back to public search results Copy work link" at bounding box center [419, 185] width 710 height 53
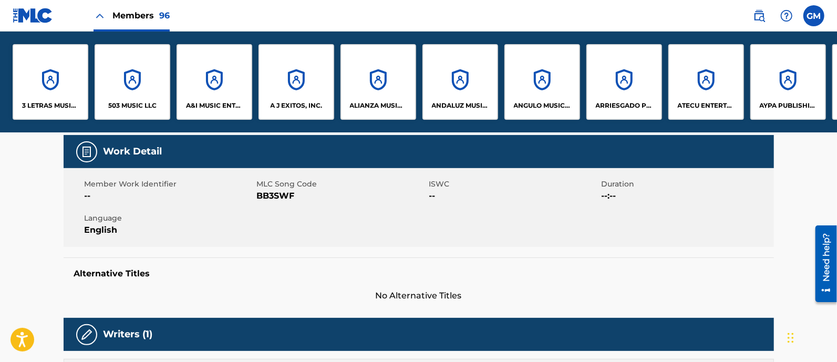
click at [404, 241] on div "Member Work Identifier -- MLC Song Code BB3SWF ISWC -- Duration --:-- Language …" at bounding box center [419, 207] width 710 height 79
click at [665, 216] on div "Member Work Identifier -- MLC Song Code BB3SWF ISWC -- Duration --:-- Language …" at bounding box center [419, 207] width 710 height 79
drag, startPoint x: 642, startPoint y: 222, endPoint x: 530, endPoint y: 227, distance: 112.5
click at [559, 227] on div "Member Work Identifier -- MLC Song Code BB3SWF ISWC -- Duration --:-- Language …" at bounding box center [419, 207] width 710 height 79
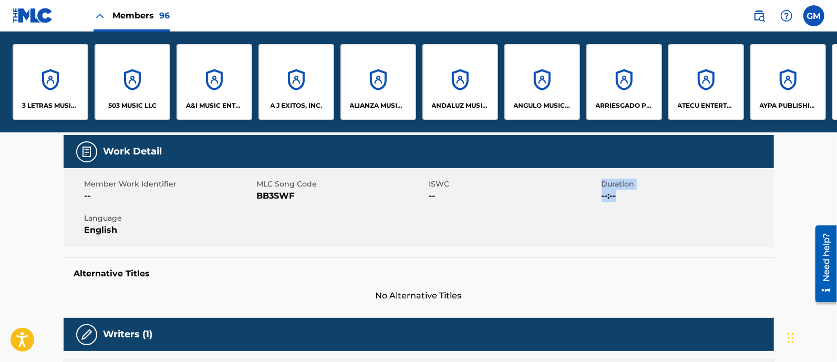
click at [504, 224] on div "Member Work Identifier -- MLC Song Code BB3SWF ISWC -- Duration --:-- Language …" at bounding box center [419, 207] width 710 height 79
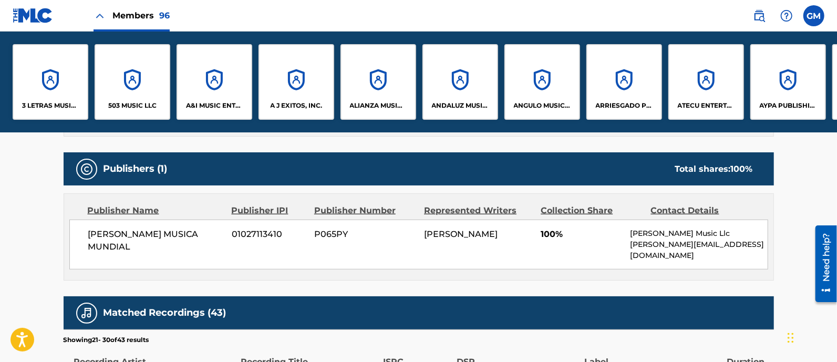
scroll to position [306, 0]
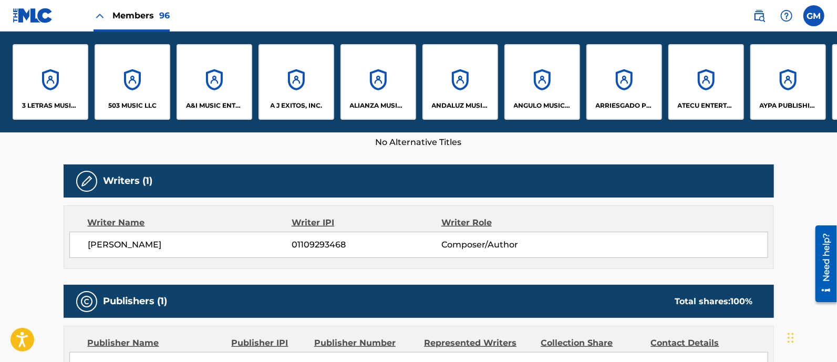
click at [775, 194] on div "< Back to public search results Copy work link BELICO FUE DESDE QUE NACIO (EL N…" at bounding box center [418, 327] width 735 height 951
click at [790, 178] on main "< Back to public search results Copy work link BELICO FUE DESDE QUE NACIO (EL N…" at bounding box center [418, 323] width 837 height 994
click at [788, 174] on main "< Back to public search results Copy work link BELICO FUE DESDE QUE NACIO (EL N…" at bounding box center [418, 323] width 837 height 994
drag, startPoint x: 788, startPoint y: 173, endPoint x: 766, endPoint y: 158, distance: 26.8
click at [791, 174] on main "< Back to public search results Copy work link BELICO FUE DESDE QUE NACIO (EL N…" at bounding box center [418, 323] width 837 height 994
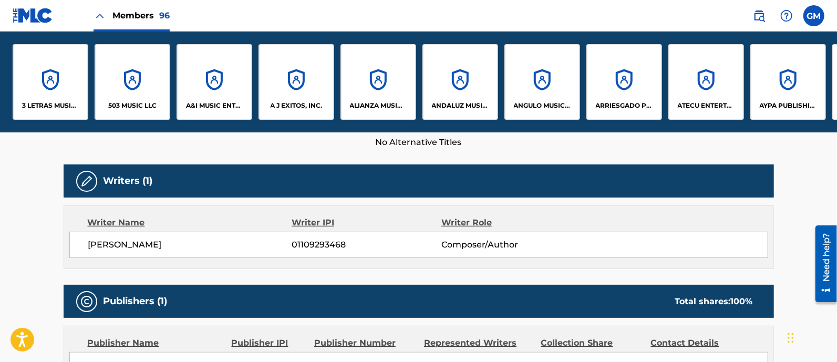
click at [546, 18] on nav "Members 96 GM GM [PERSON_NAME] [PERSON_NAME][EMAIL_ADDRESS][DOMAIN_NAME] Notifi…" at bounding box center [418, 16] width 837 height 32
click at [103, 177] on h5 "Writers (1)" at bounding box center [127, 181] width 49 height 12
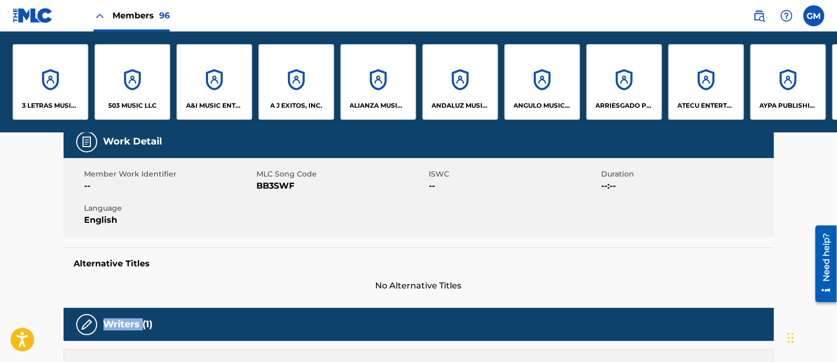
scroll to position [0, 0]
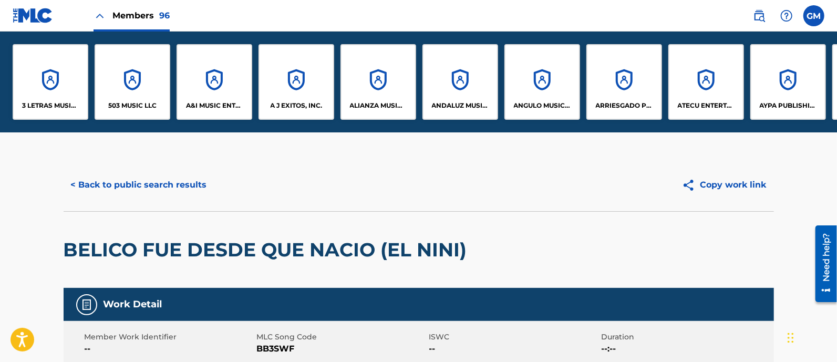
click at [289, 210] on div "< Back to public search results Copy work link" at bounding box center [419, 185] width 710 height 53
click at [168, 186] on button "< Back to public search results" at bounding box center [139, 185] width 151 height 26
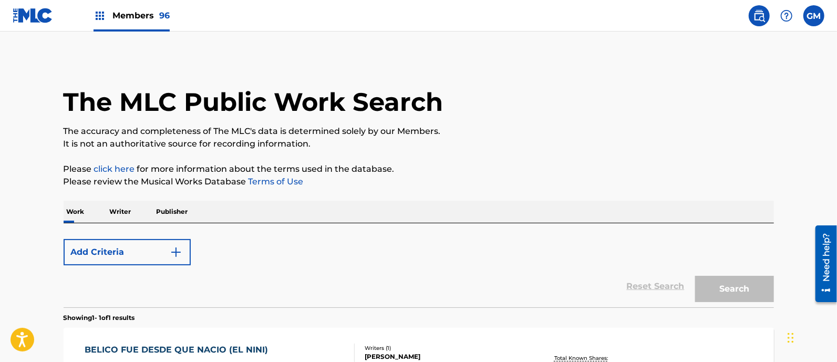
scroll to position [76, 0]
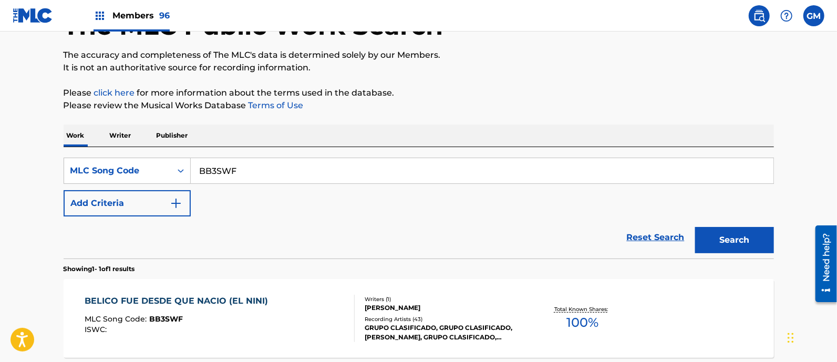
click at [270, 319] on div "BELICO FUE DESDE QUE NACIO (EL NINI) MLC Song Code : BB3SWF ISWC :" at bounding box center [220, 318] width 270 height 47
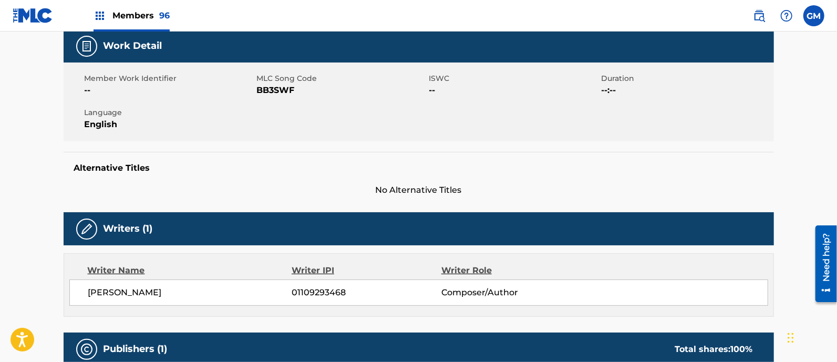
scroll to position [153, 0]
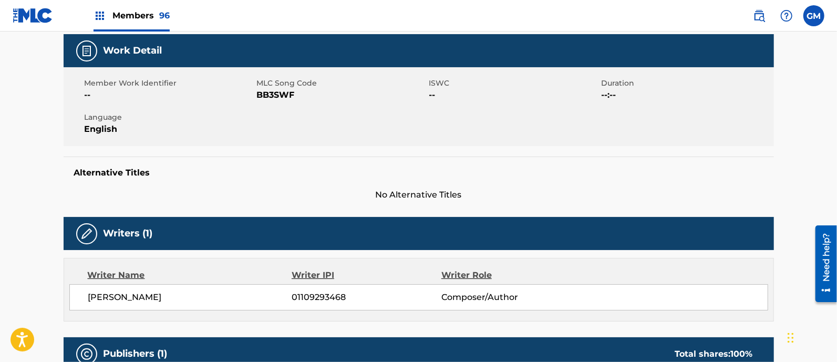
click at [122, 11] on span "Members 96" at bounding box center [140, 15] width 57 height 12
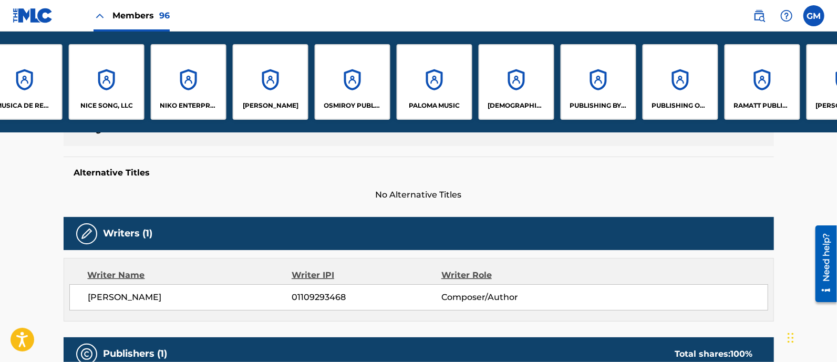
scroll to position [0, 6247]
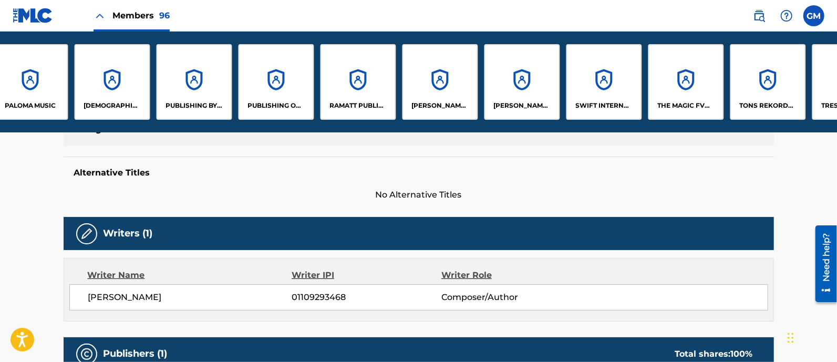
click at [522, 86] on div "[PERSON_NAME] MUSIC LLC" at bounding box center [522, 82] width 76 height 76
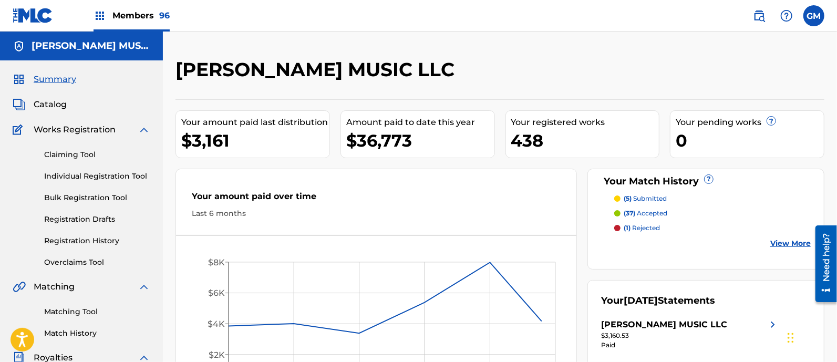
click at [55, 101] on span "Catalog" at bounding box center [50, 104] width 33 height 13
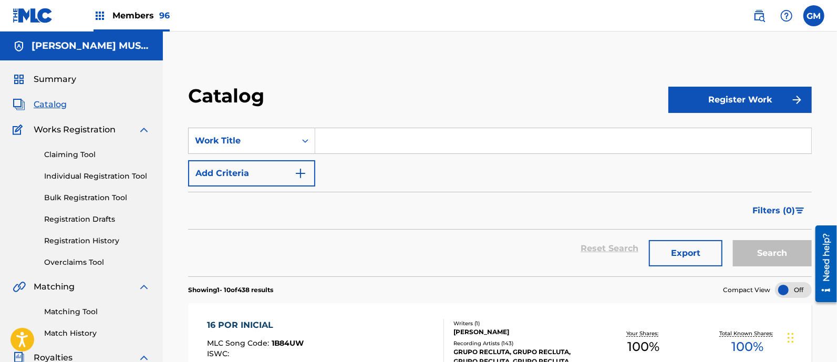
click at [389, 138] on input "Search Form" at bounding box center [563, 140] width 496 height 25
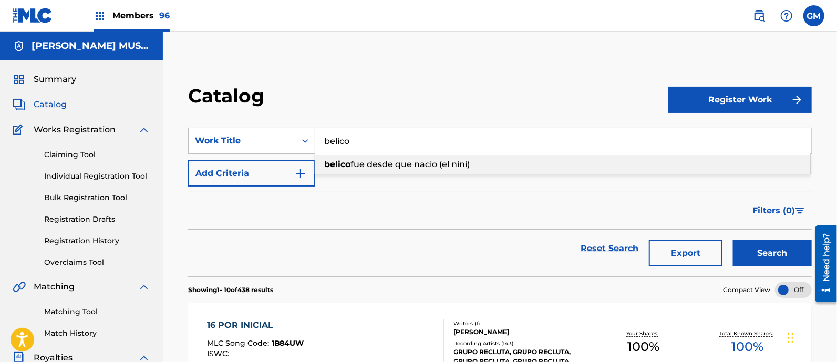
click at [420, 165] on span "fue desde que nacio (el nini)" at bounding box center [409, 164] width 119 height 10
type input "belico fue desde que nacio (el nini)"
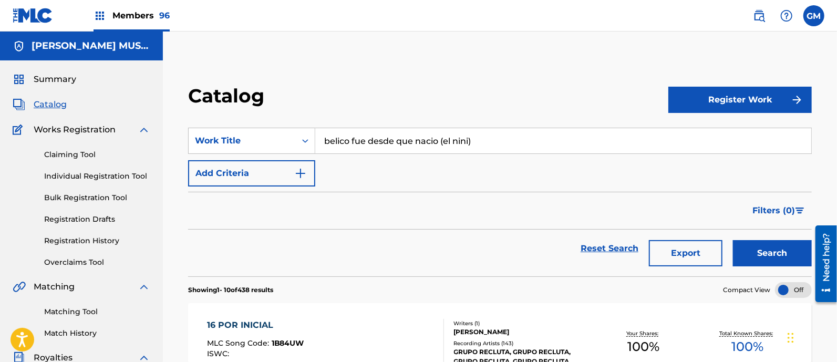
click at [775, 249] on button "Search" at bounding box center [772, 253] width 79 height 26
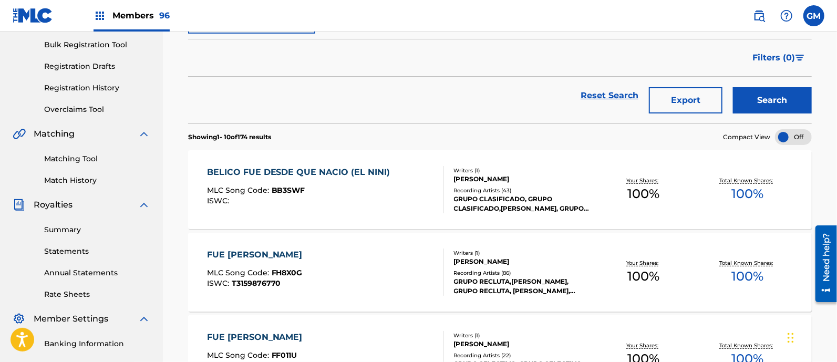
click at [394, 195] on div "BELICO FUE DESDE QUE NACIO (EL NINI) MLC Song Code : BB3SWF ISWC :" at bounding box center [325, 189] width 237 height 47
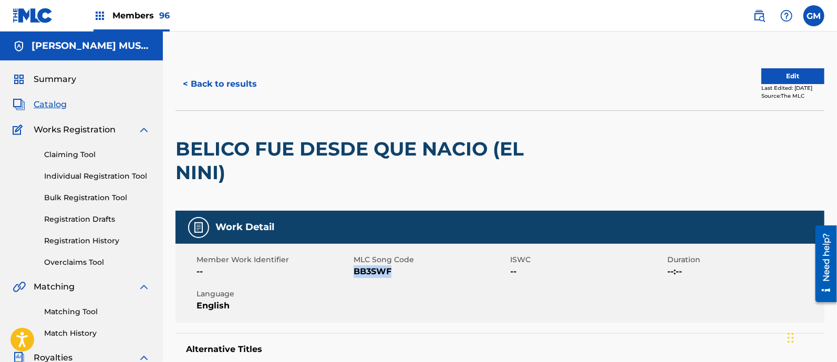
drag, startPoint x: 391, startPoint y: 272, endPoint x: 353, endPoint y: 272, distance: 38.3
click at [353, 272] on span "BB3SWF" at bounding box center [430, 271] width 154 height 13
copy span "BB3SWF"
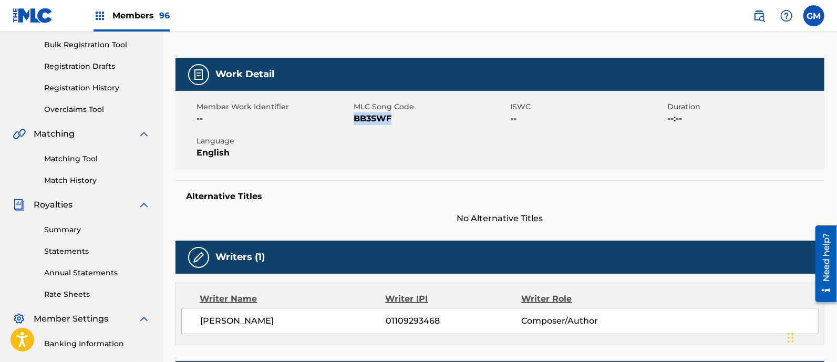
click at [85, 156] on link "Matching Tool" at bounding box center [97, 158] width 106 height 11
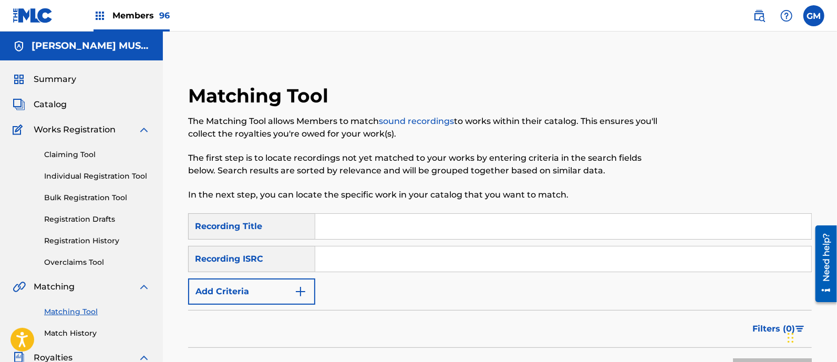
click at [358, 225] on input "Search Form" at bounding box center [563, 226] width 496 height 25
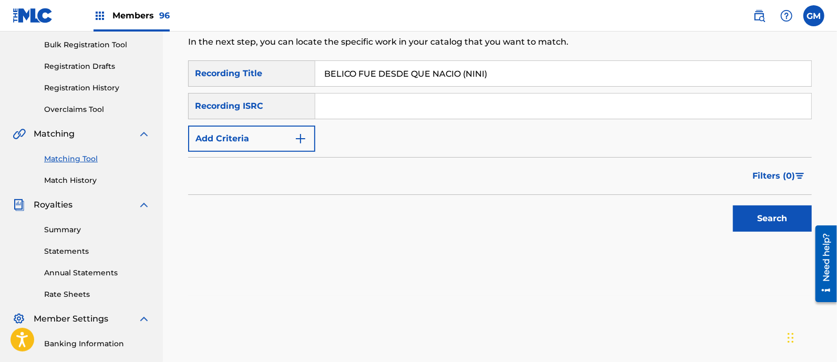
click at [764, 217] on button "Search" at bounding box center [772, 218] width 79 height 26
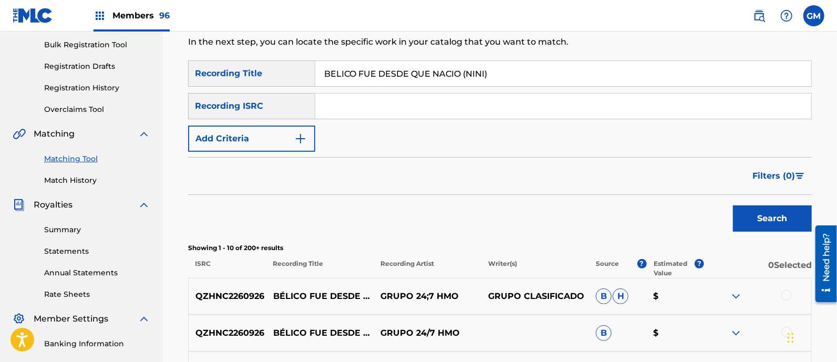
scroll to position [306, 0]
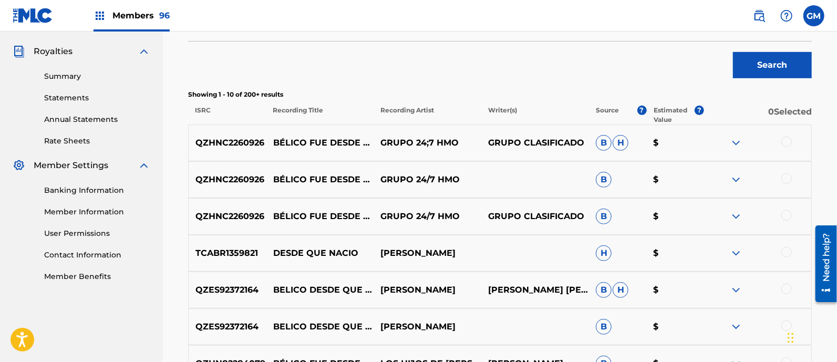
click at [790, 142] on div at bounding box center [786, 142] width 11 height 11
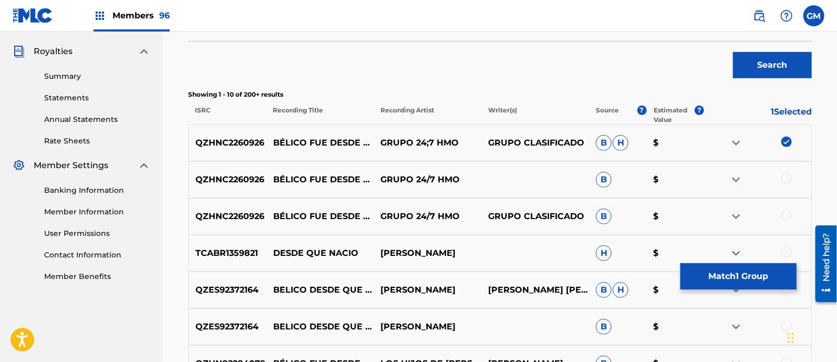
click at [786, 138] on img at bounding box center [786, 142] width 11 height 11
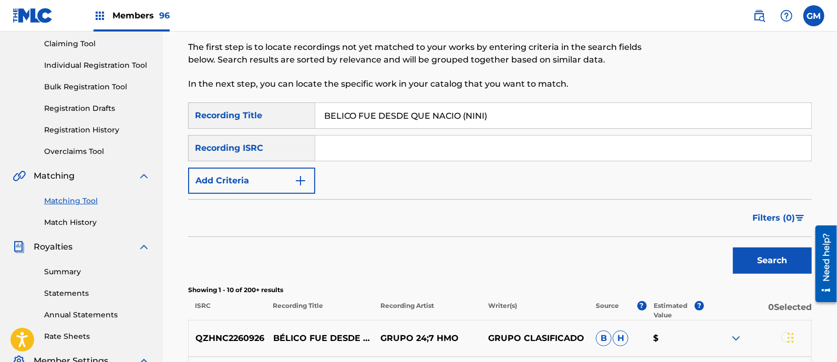
scroll to position [0, 0]
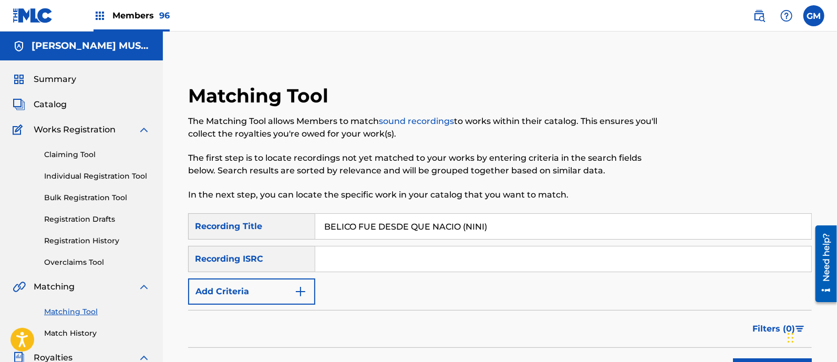
click at [468, 224] on input "BELICO FUE DESDE QUE NACIO (NINI)" at bounding box center [563, 226] width 496 height 25
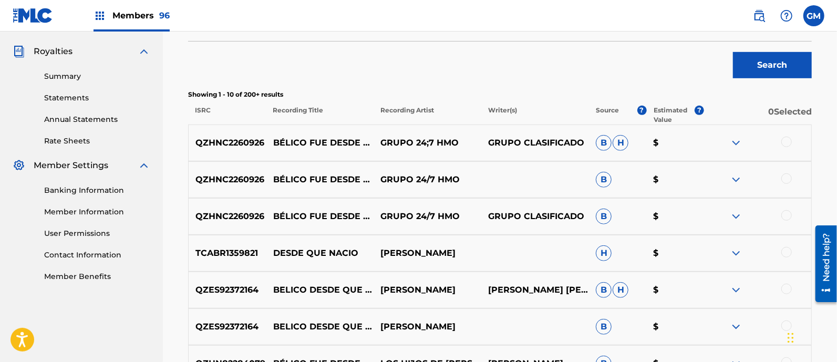
type input "BELICO FUE DESDE QUE NACIO (EL NINI)"
click at [763, 69] on button "Search" at bounding box center [772, 65] width 79 height 26
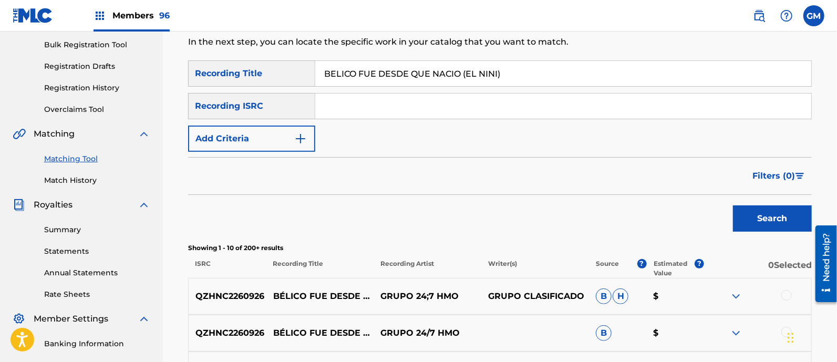
scroll to position [0, 0]
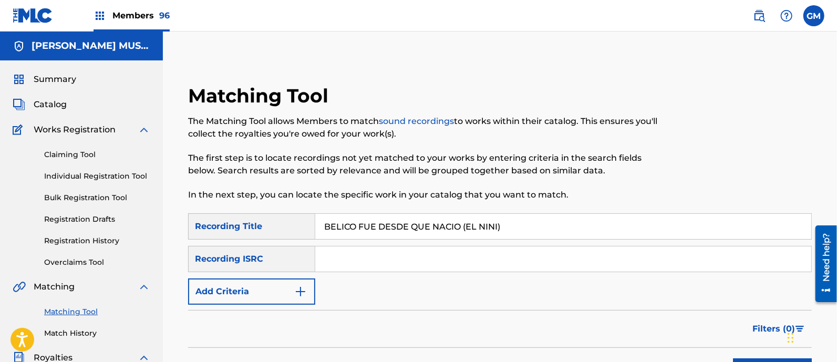
click at [55, 102] on span "Catalog" at bounding box center [50, 104] width 33 height 13
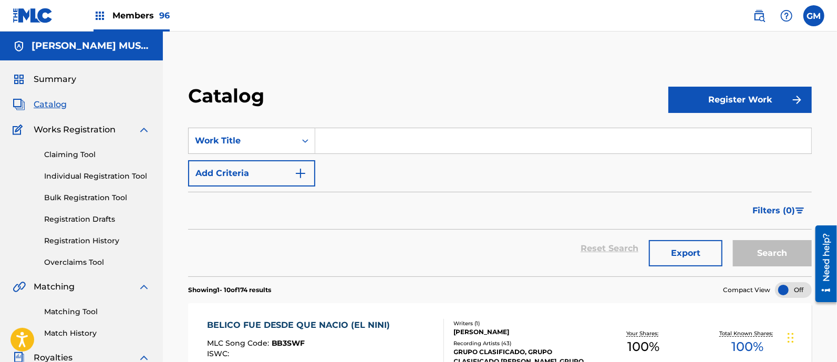
click at [320, 317] on div "BELICO FUE DESDE QUE NACIO (EL NINI) MLC Song Code : BB3SWF ISWC : Writers ( 1 …" at bounding box center [499, 342] width 623 height 79
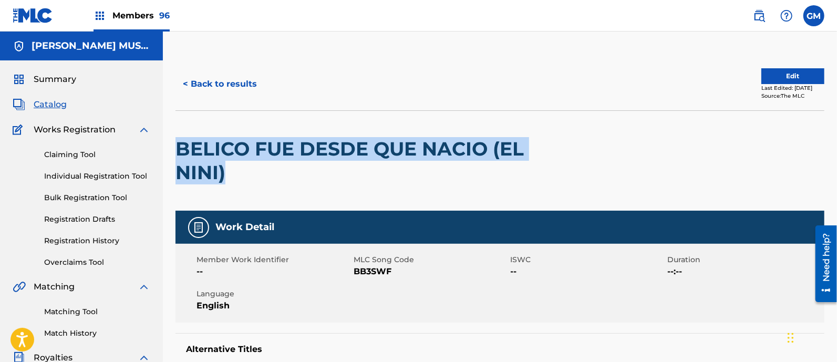
drag, startPoint x: 235, startPoint y: 180, endPoint x: 173, endPoint y: 152, distance: 67.9
copy h2 "BELICO FUE DESDE QUE NACIO (EL NINI)"
click at [771, 76] on button "Edit" at bounding box center [792, 76] width 63 height 16
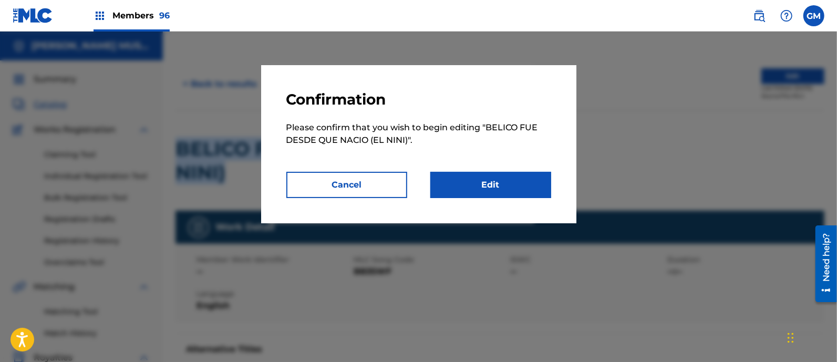
click at [498, 182] on link "Edit" at bounding box center [490, 185] width 121 height 26
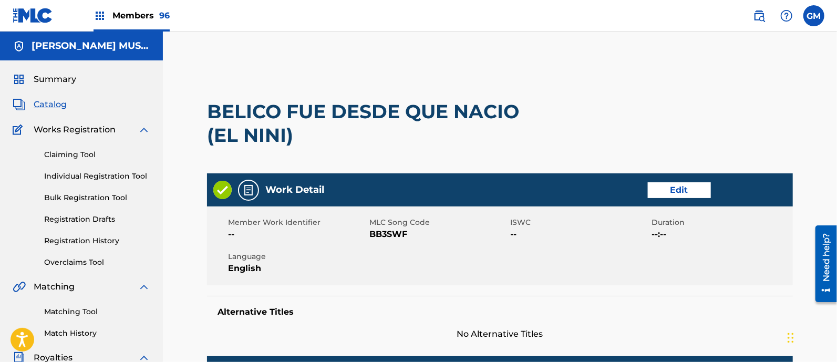
scroll to position [306, 0]
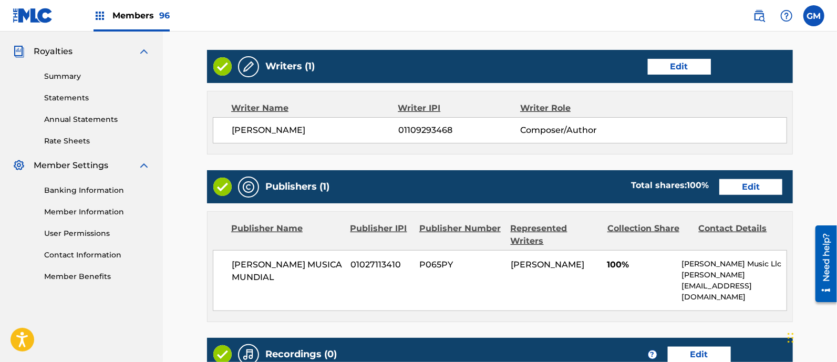
click at [685, 60] on link "Edit" at bounding box center [679, 67] width 63 height 16
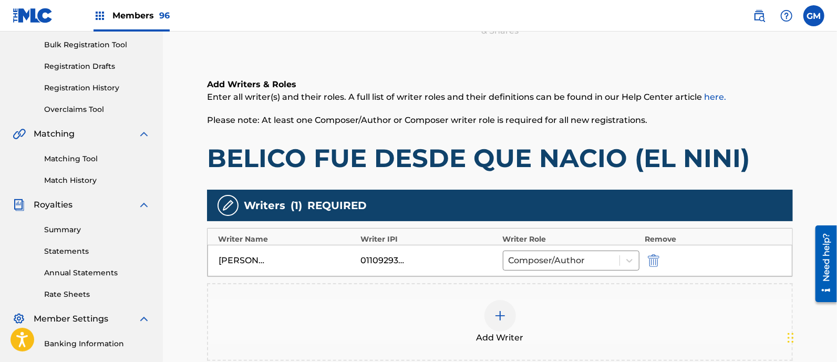
scroll to position [304, 0]
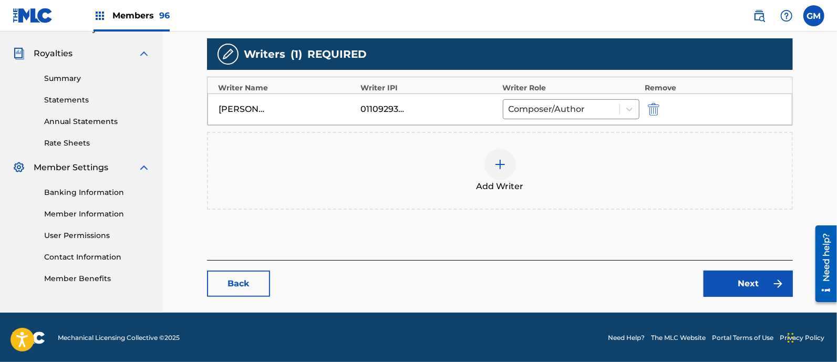
click at [235, 282] on link "Back" at bounding box center [238, 283] width 63 height 26
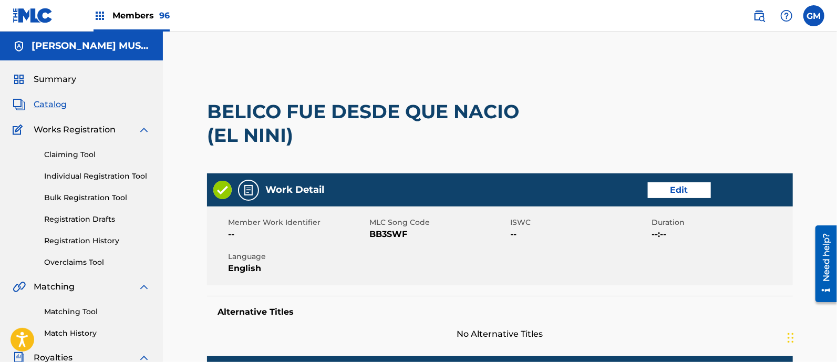
click at [675, 187] on link "Edit" at bounding box center [679, 190] width 63 height 16
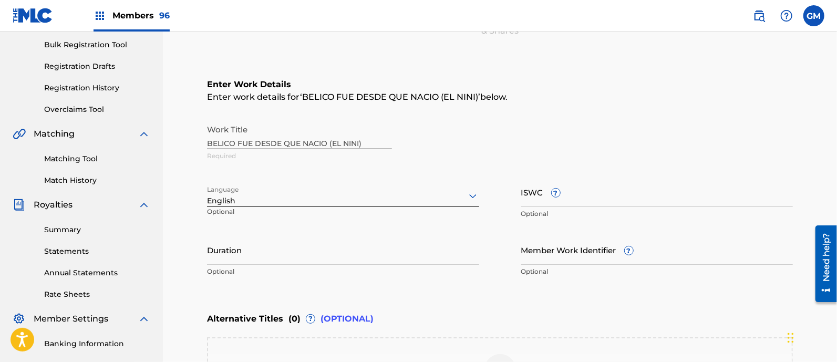
scroll to position [306, 0]
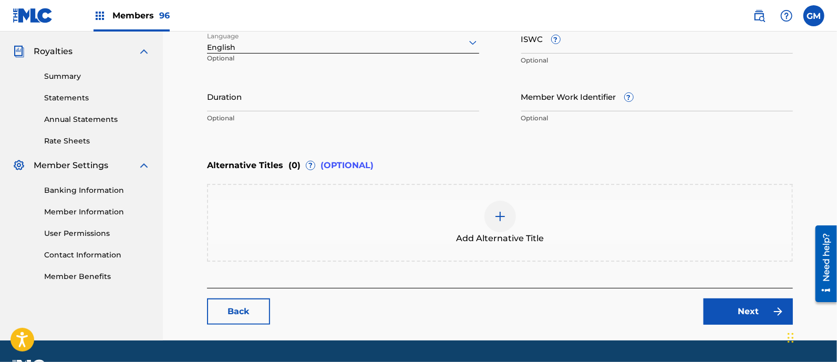
click at [504, 216] on img at bounding box center [500, 216] width 13 height 13
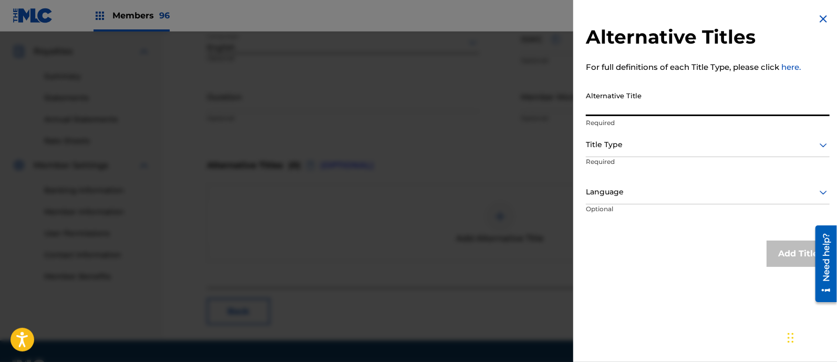
click at [660, 101] on input "Alternative Title" at bounding box center [708, 101] width 244 height 30
paste input "BELICO FUE DESDE QUE NACIO (EL NINI)"
drag, startPoint x: 724, startPoint y: 108, endPoint x: 733, endPoint y: 108, distance: 8.9
click at [723, 108] on input "BELICO FUE DESDE QUE NACIO (EL NINI)" at bounding box center [708, 101] width 244 height 30
type input "BELICO FUE DESDE QUE NACIO (NINI)"
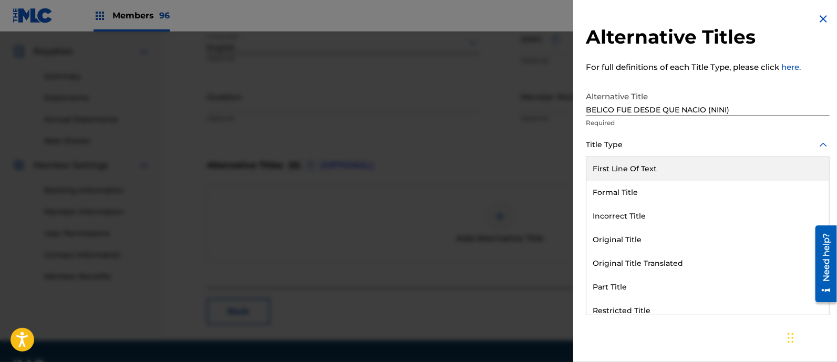
click at [617, 144] on div at bounding box center [708, 144] width 244 height 13
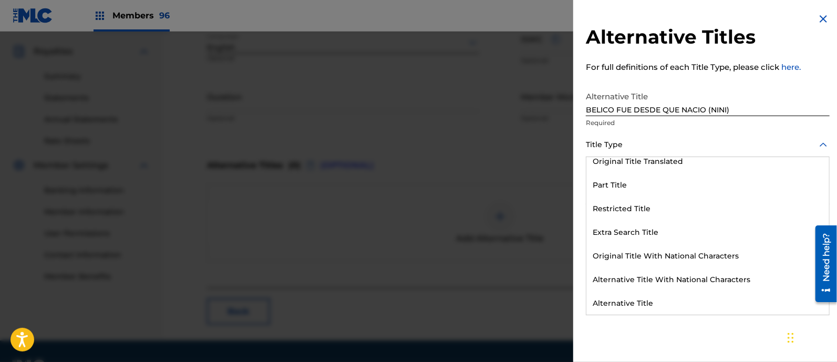
scroll to position [102, 0]
click at [645, 300] on div "Alternative Title" at bounding box center [707, 303] width 243 height 24
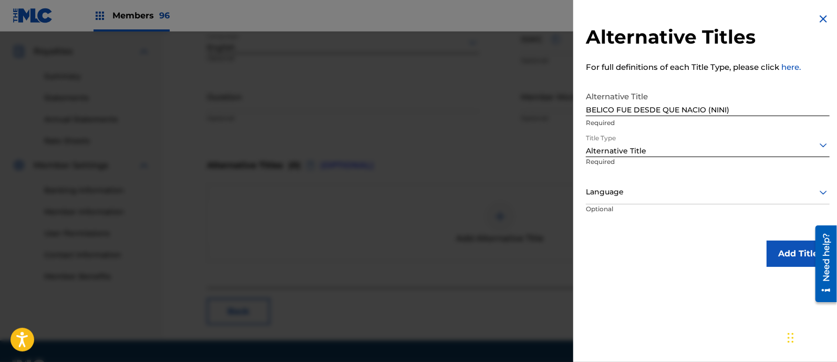
click at [623, 195] on div at bounding box center [708, 191] width 244 height 13
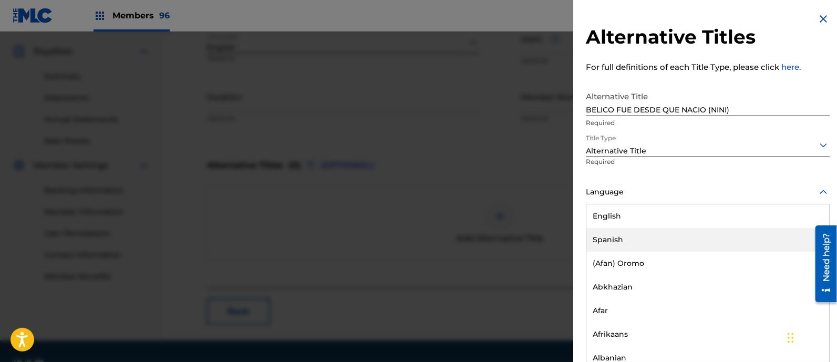
click at [613, 232] on div "Spanish" at bounding box center [707, 240] width 243 height 24
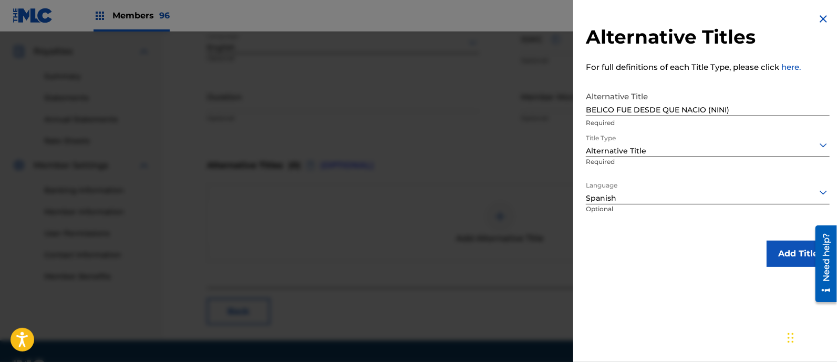
click at [781, 249] on button "Add Title" at bounding box center [797, 254] width 63 height 26
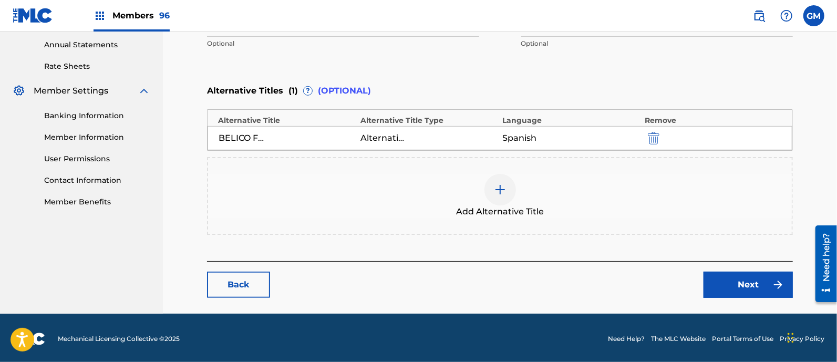
scroll to position [382, 0]
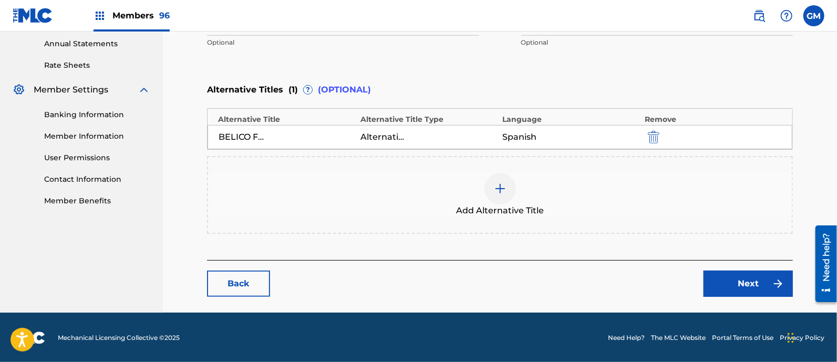
click at [741, 285] on link "Next" at bounding box center [747, 283] width 89 height 26
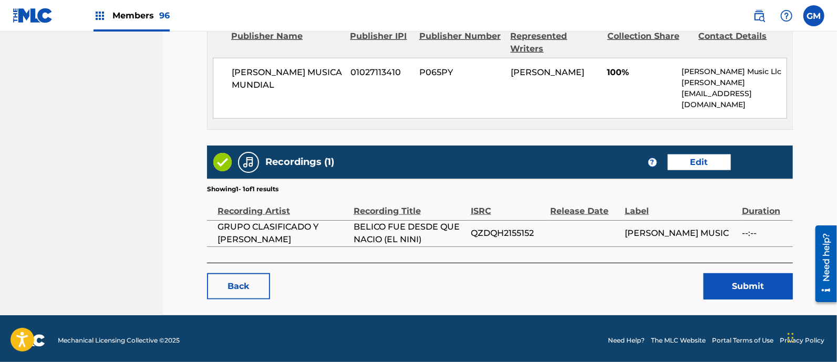
scroll to position [559, 0]
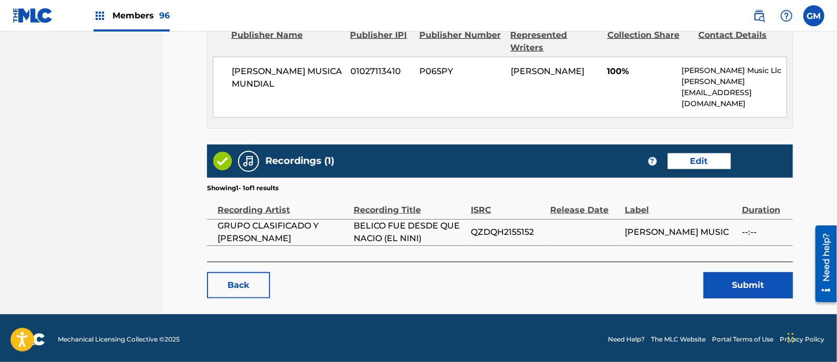
click at [738, 287] on button "Submit" at bounding box center [747, 285] width 89 height 26
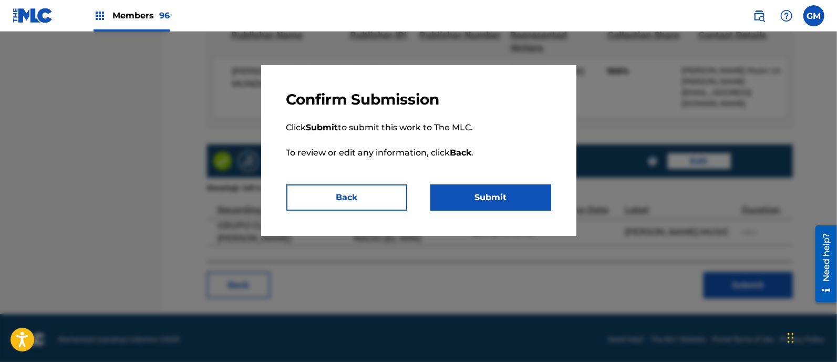
click at [502, 195] on button "Submit" at bounding box center [490, 197] width 121 height 26
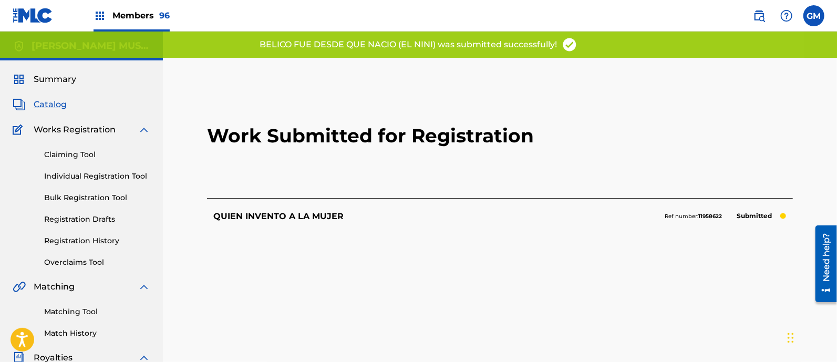
click at [102, 237] on link "Registration History" at bounding box center [97, 240] width 106 height 11
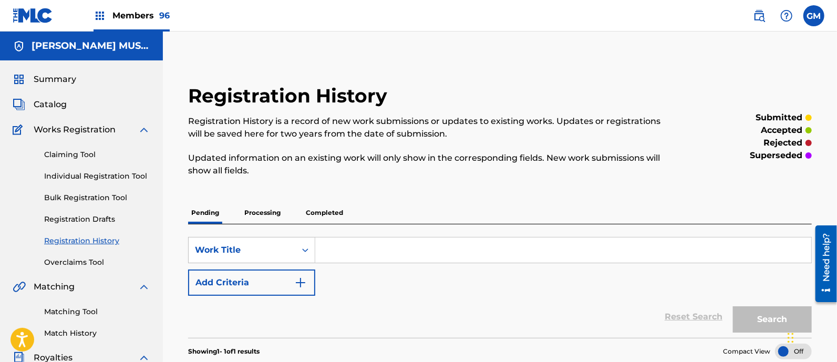
click at [133, 12] on span "Members 96" at bounding box center [140, 15] width 57 height 12
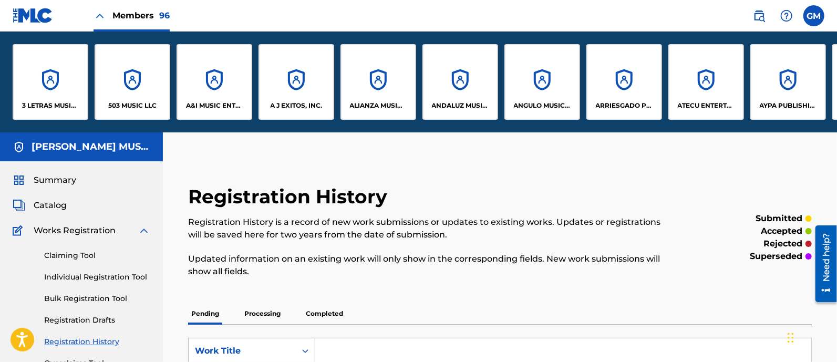
click at [132, 111] on div "503 MUSIC LLC" at bounding box center [133, 82] width 76 height 76
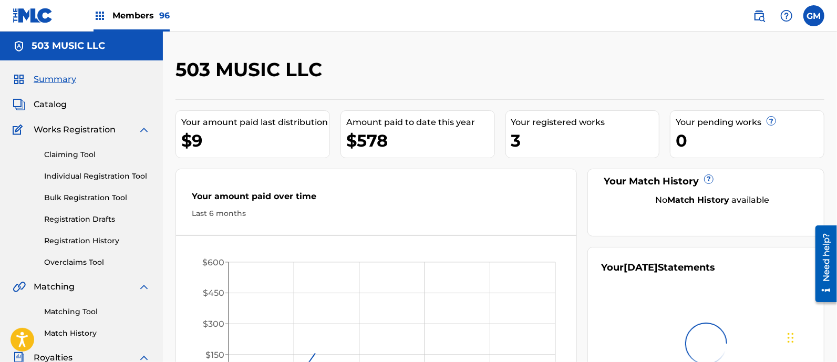
click at [814, 14] on label at bounding box center [813, 15] width 21 height 21
click at [814, 16] on input "GM [PERSON_NAME] [PERSON_NAME][EMAIL_ADDRESS][DOMAIN_NAME] Notification Prefere…" at bounding box center [814, 16] width 0 height 0
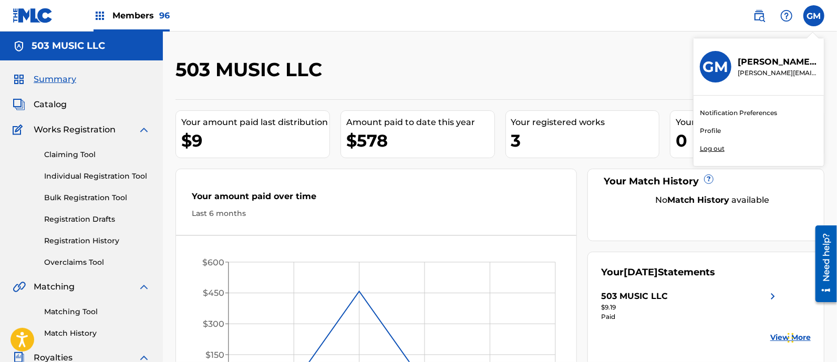
click at [714, 147] on p "Log out" at bounding box center [712, 148] width 25 height 9
click at [814, 16] on input "GM [PERSON_NAME] [PERSON_NAME][EMAIL_ADDRESS][DOMAIN_NAME] Notification Prefere…" at bounding box center [814, 16] width 0 height 0
